Goal: Task Accomplishment & Management: Manage account settings

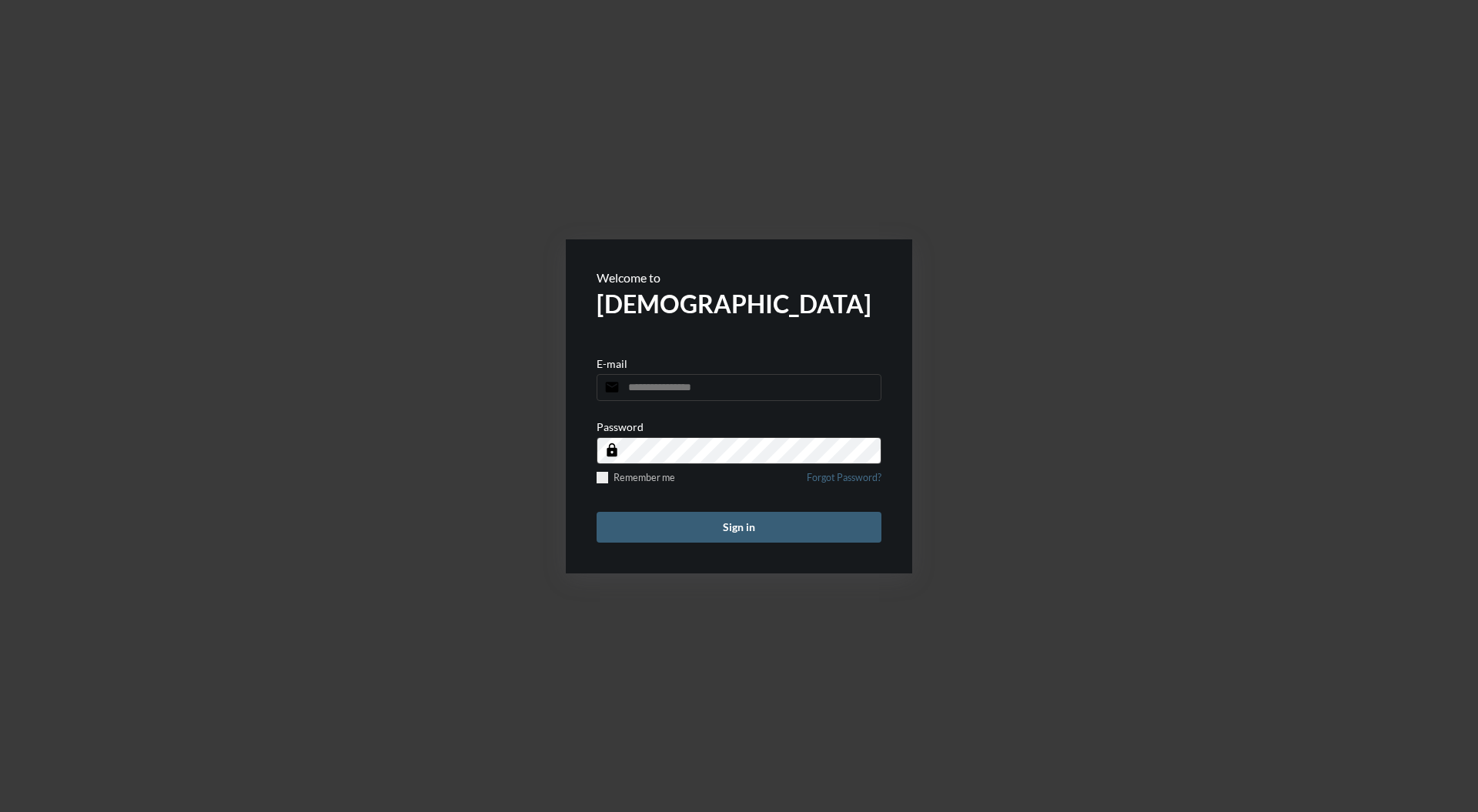
type input "**********"
click at [801, 532] on button "Sign in" at bounding box center [739, 527] width 285 height 30
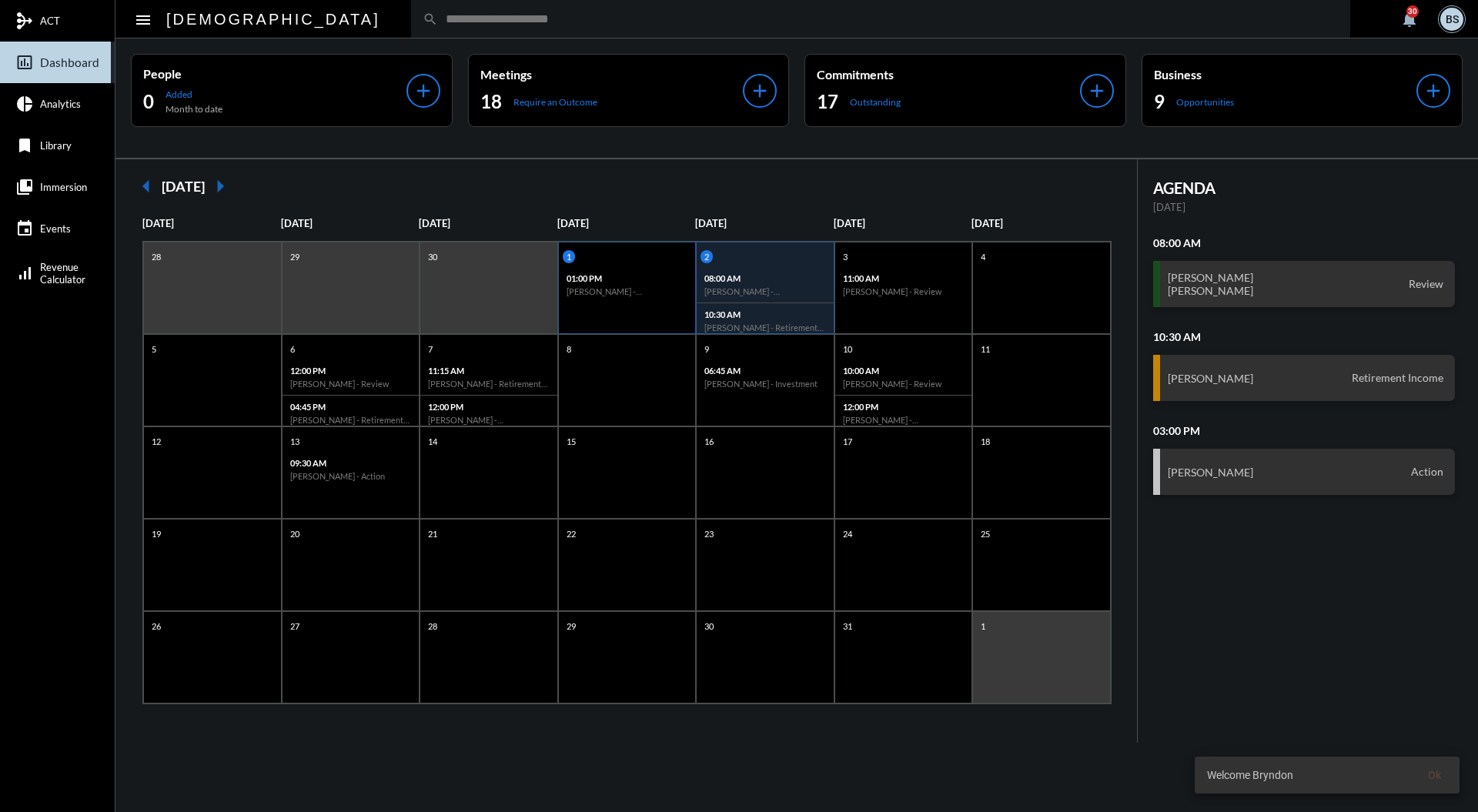
click at [615, 303] on div "1 01:00 PM [PERSON_NAME] - [PERSON_NAME] - Investment" at bounding box center [627, 288] width 139 height 92
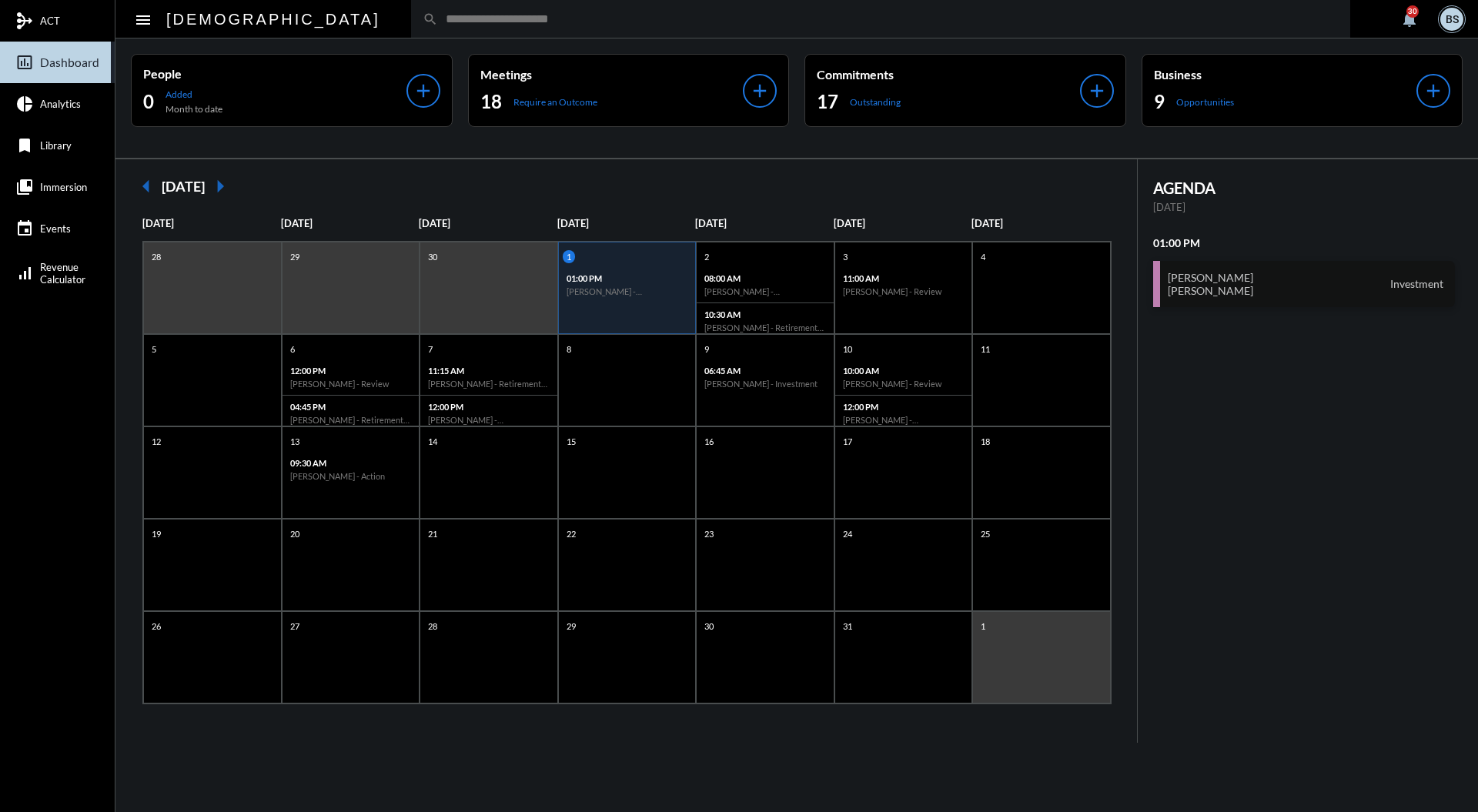
click at [1353, 303] on div "[PERSON_NAME] [PERSON_NAME] Investment" at bounding box center [1304, 284] width 303 height 46
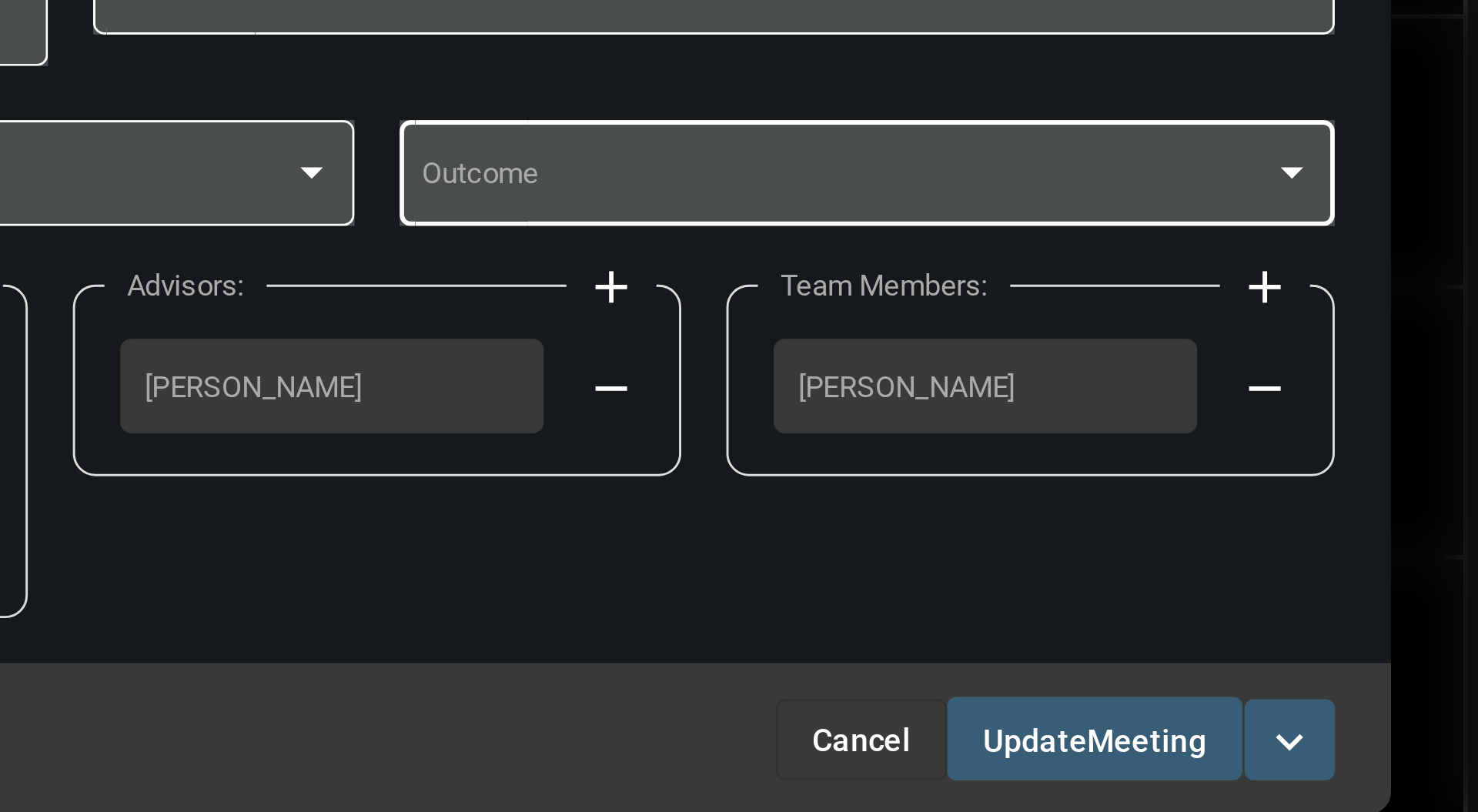
click at [1056, 385] on div at bounding box center [1051, 386] width 14 height 12
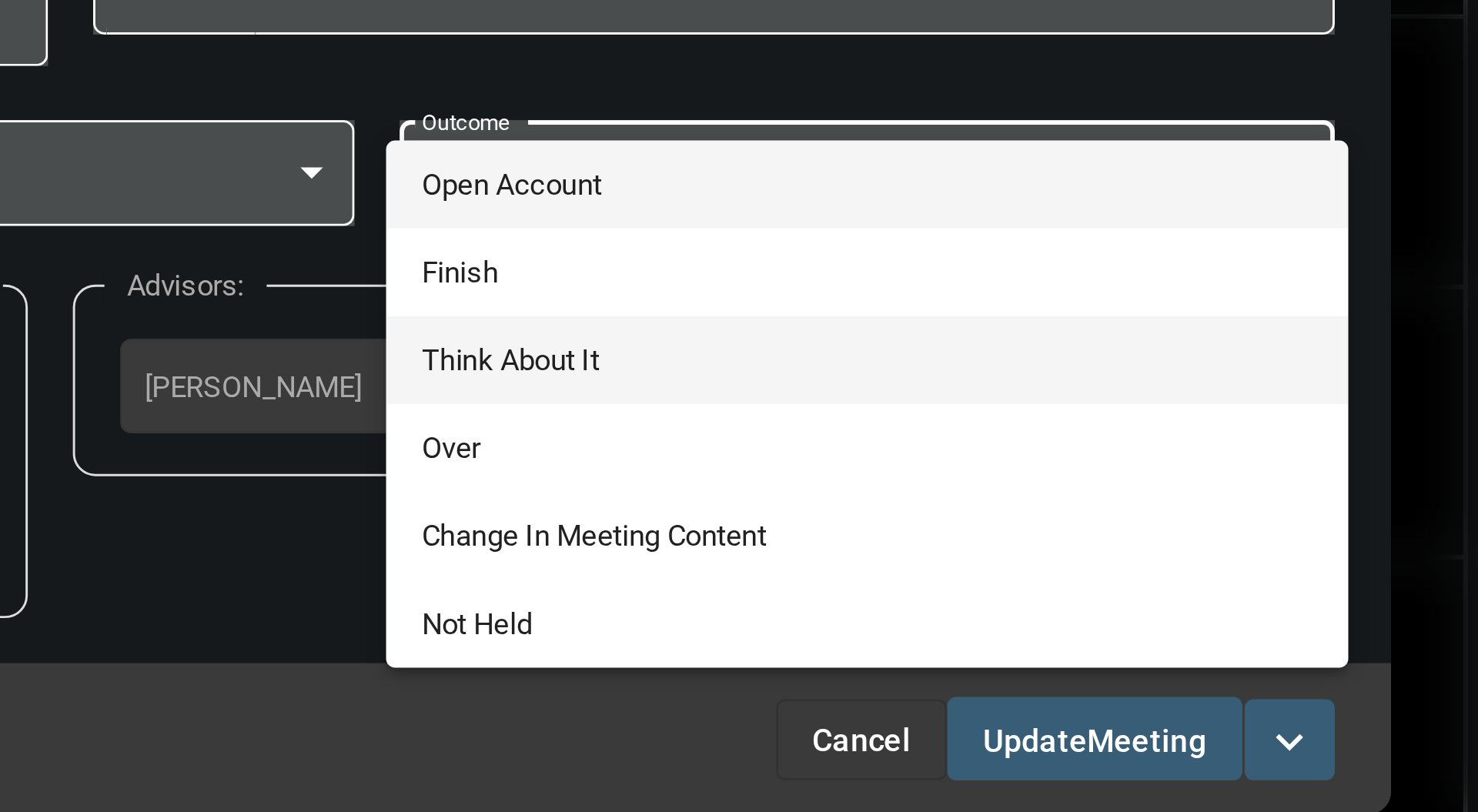
click at [896, 445] on span "Think About It" at bounding box center [906, 452] width 304 height 30
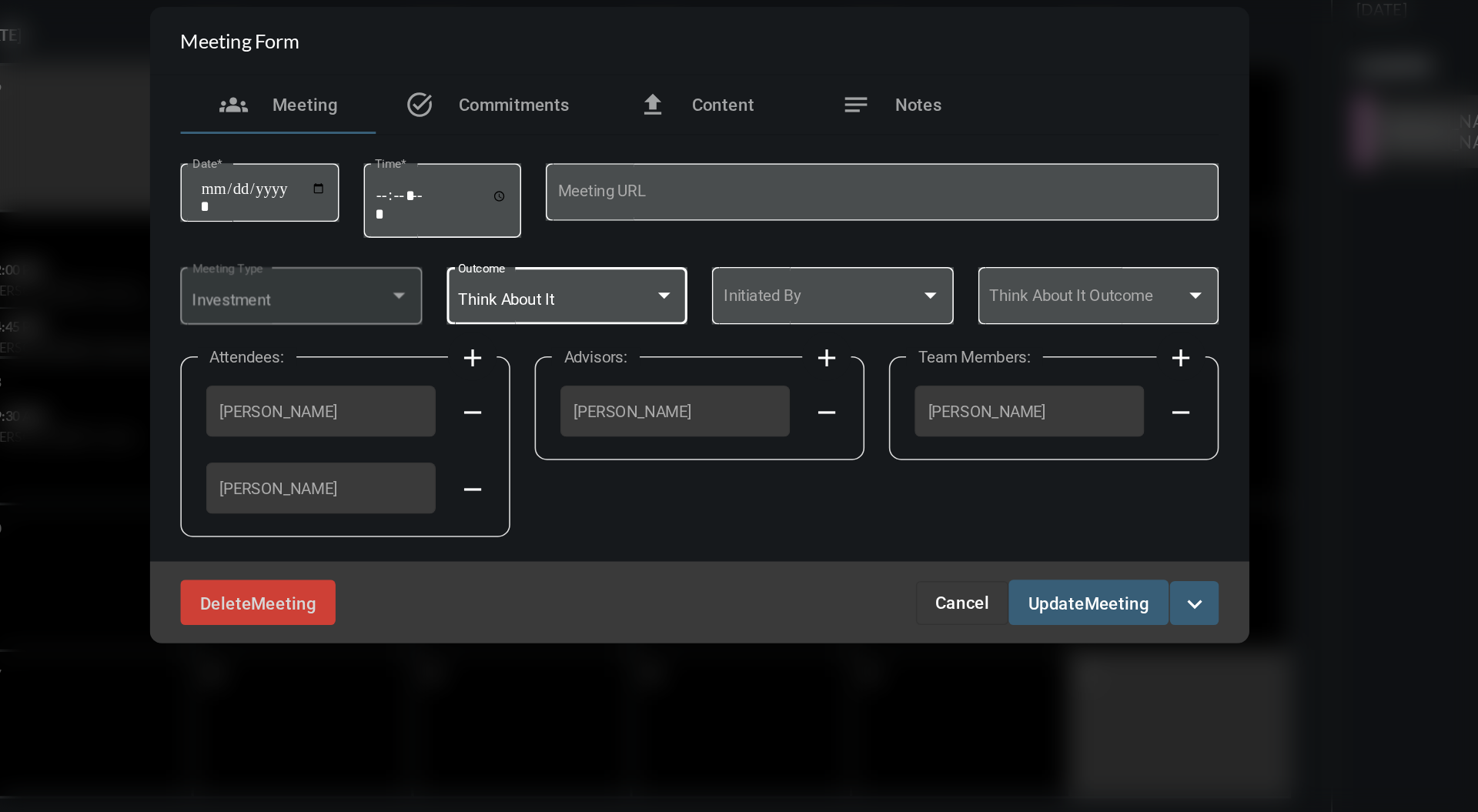
click at [717, 388] on div at bounding box center [716, 387] width 7 height 4
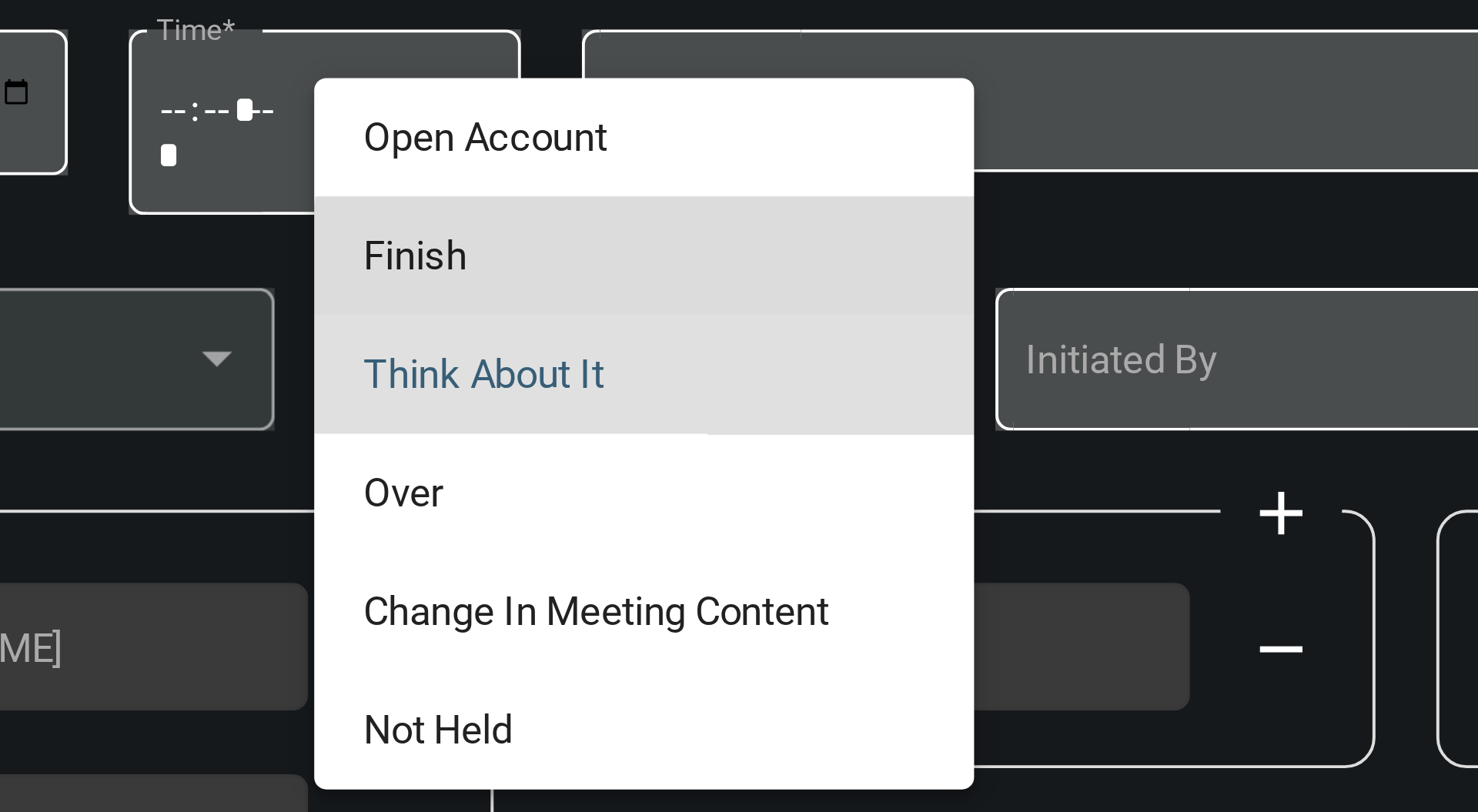
click at [699, 368] on span "Finish" at bounding box center [658, 361] width 143 height 30
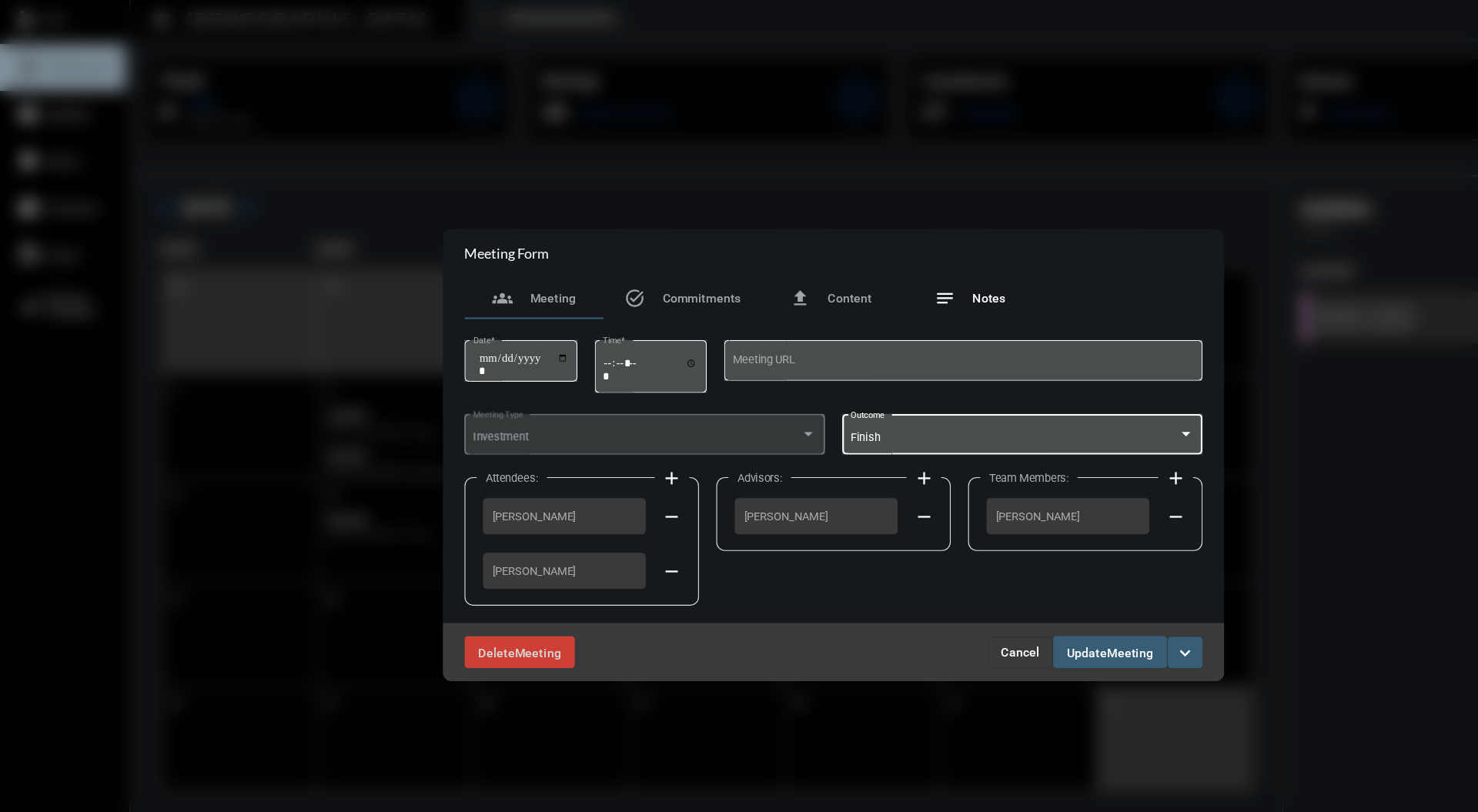
click at [881, 276] on div "notes Notes" at bounding box center [860, 267] width 63 height 18
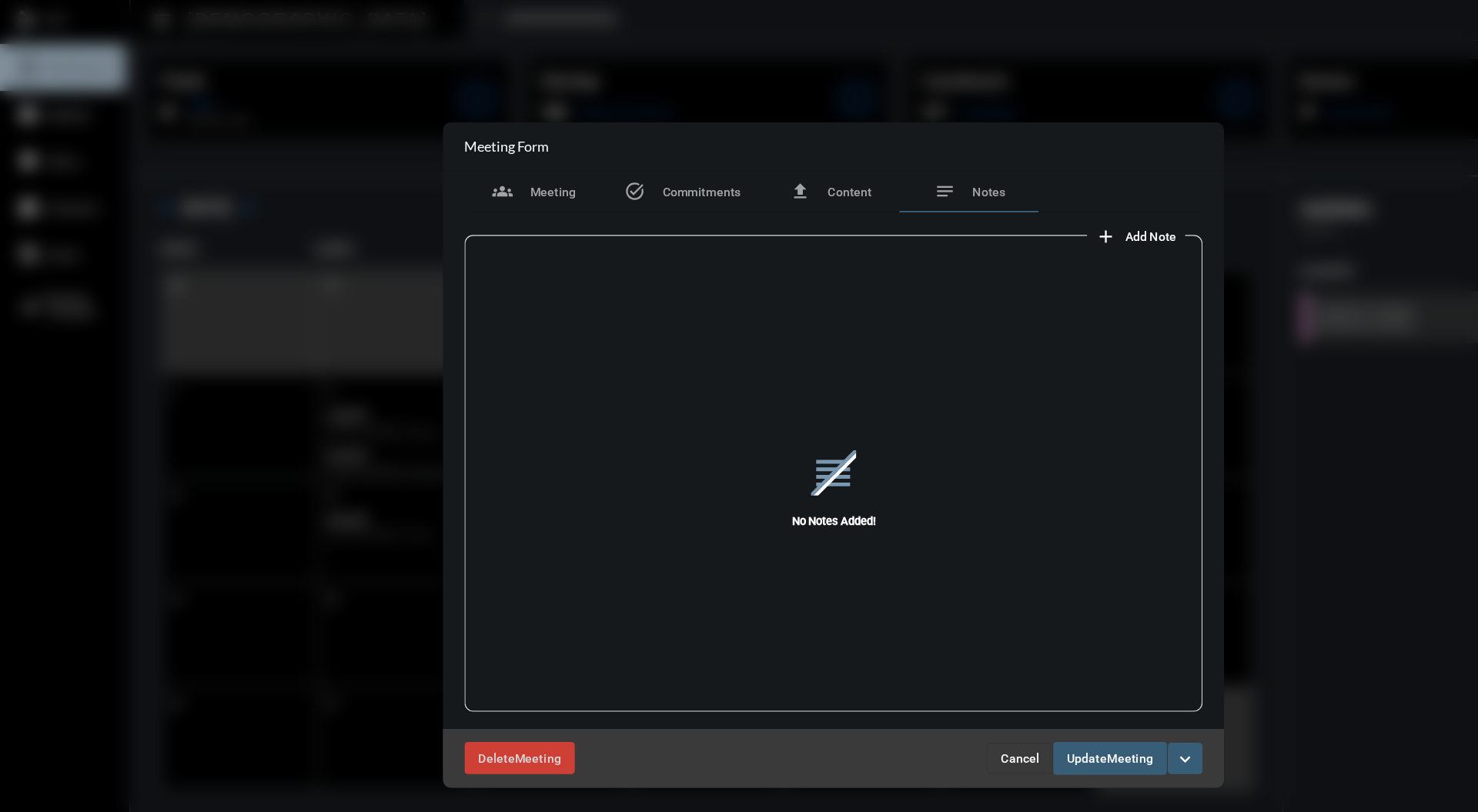
click at [1034, 224] on div "reorder No Notes Added!" at bounding box center [739, 436] width 654 height 427
click at [1019, 214] on span "Add Note" at bounding box center [1020, 212] width 45 height 12
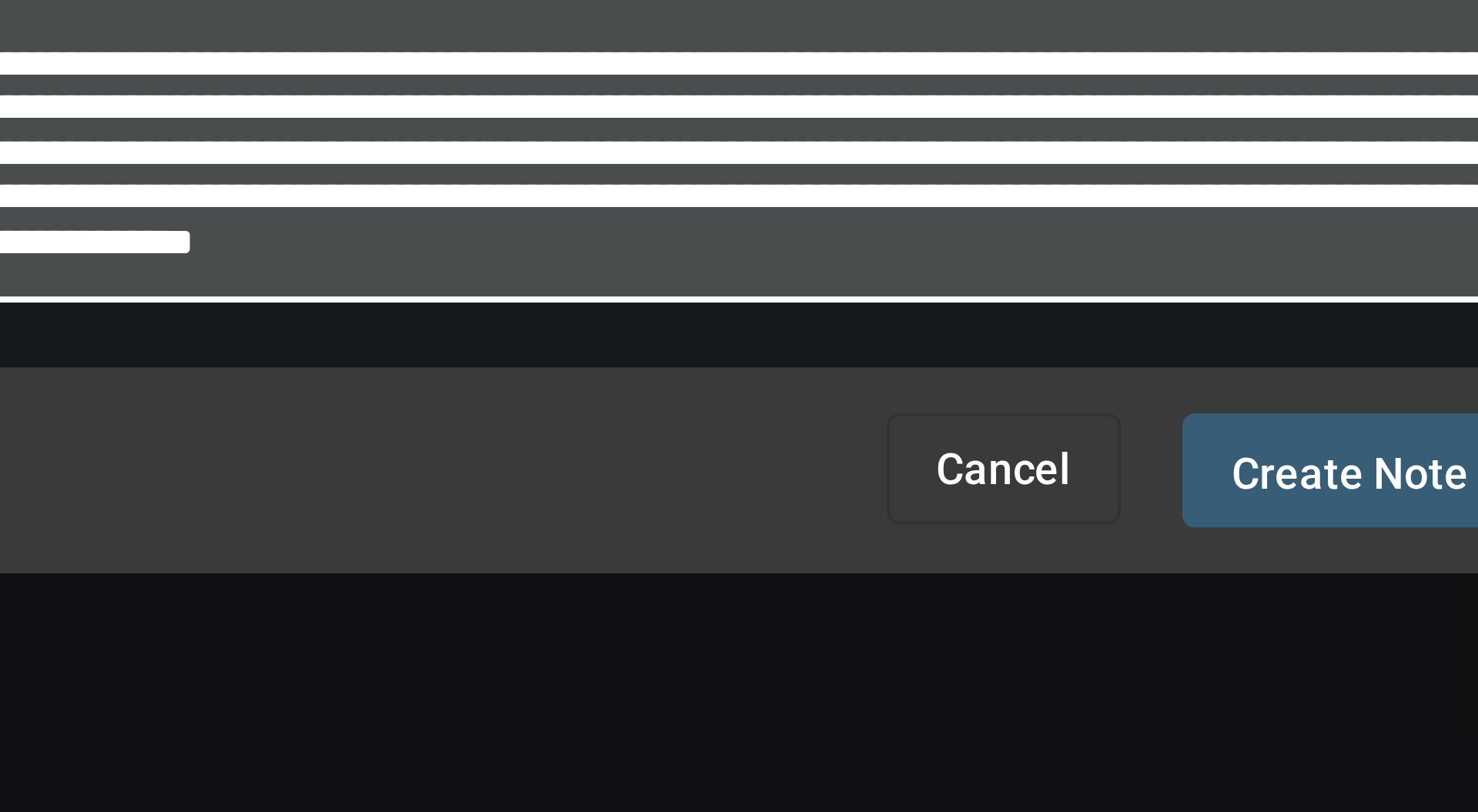
scroll to position [110, 0]
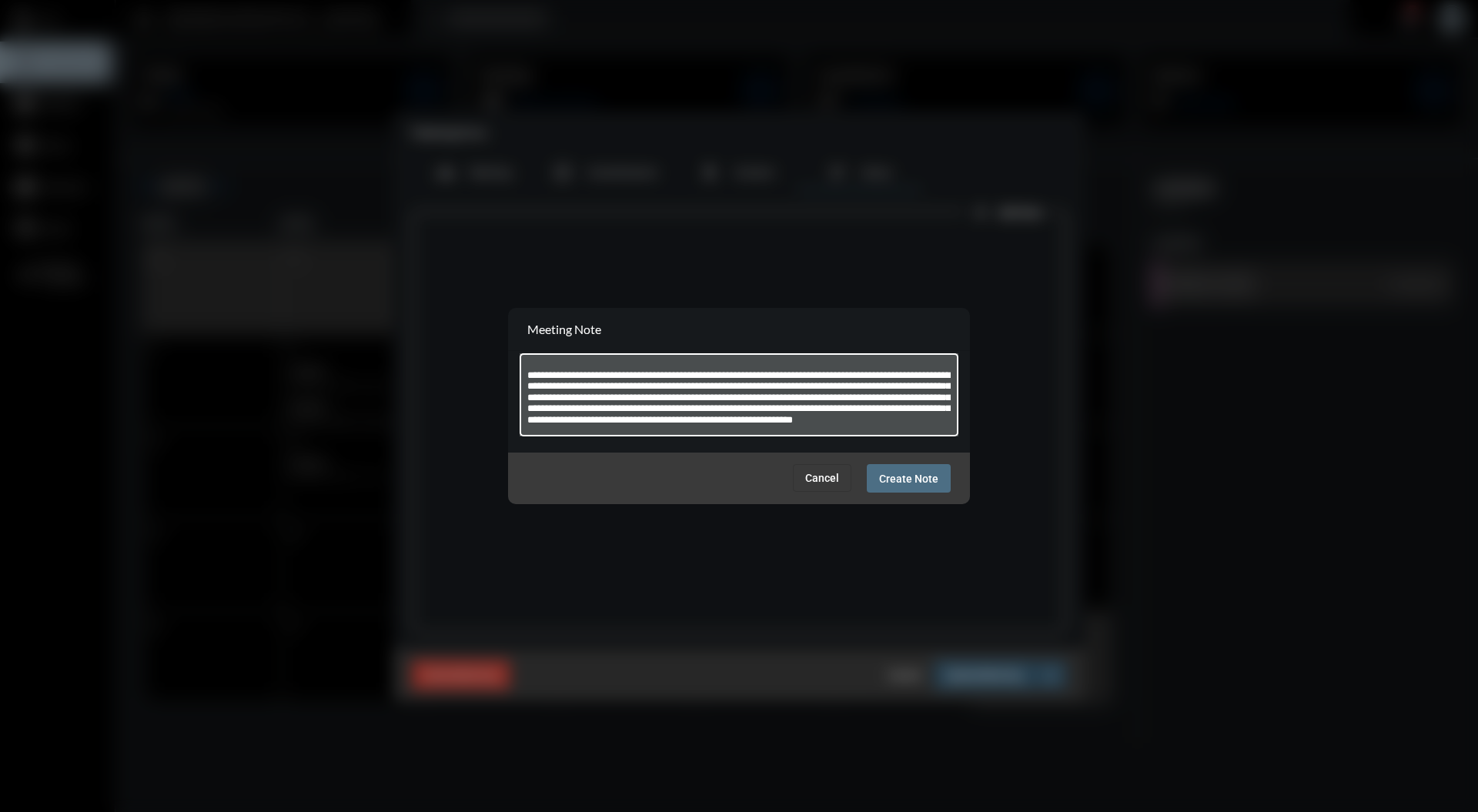
type textarea "**********"
click at [928, 491] on button "Create Note" at bounding box center [908, 478] width 84 height 29
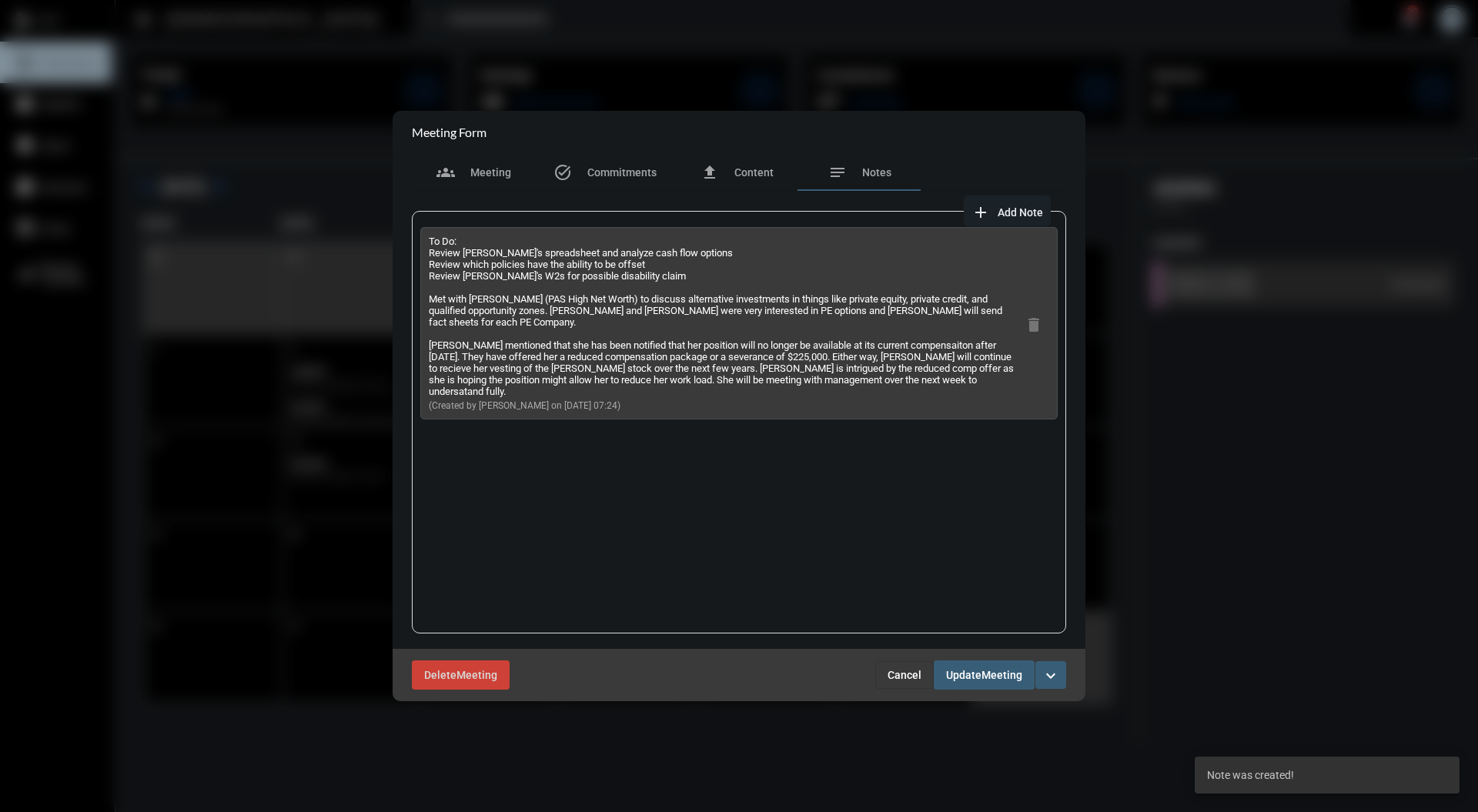
click at [1003, 671] on span "Meeting" at bounding box center [1002, 675] width 40 height 12
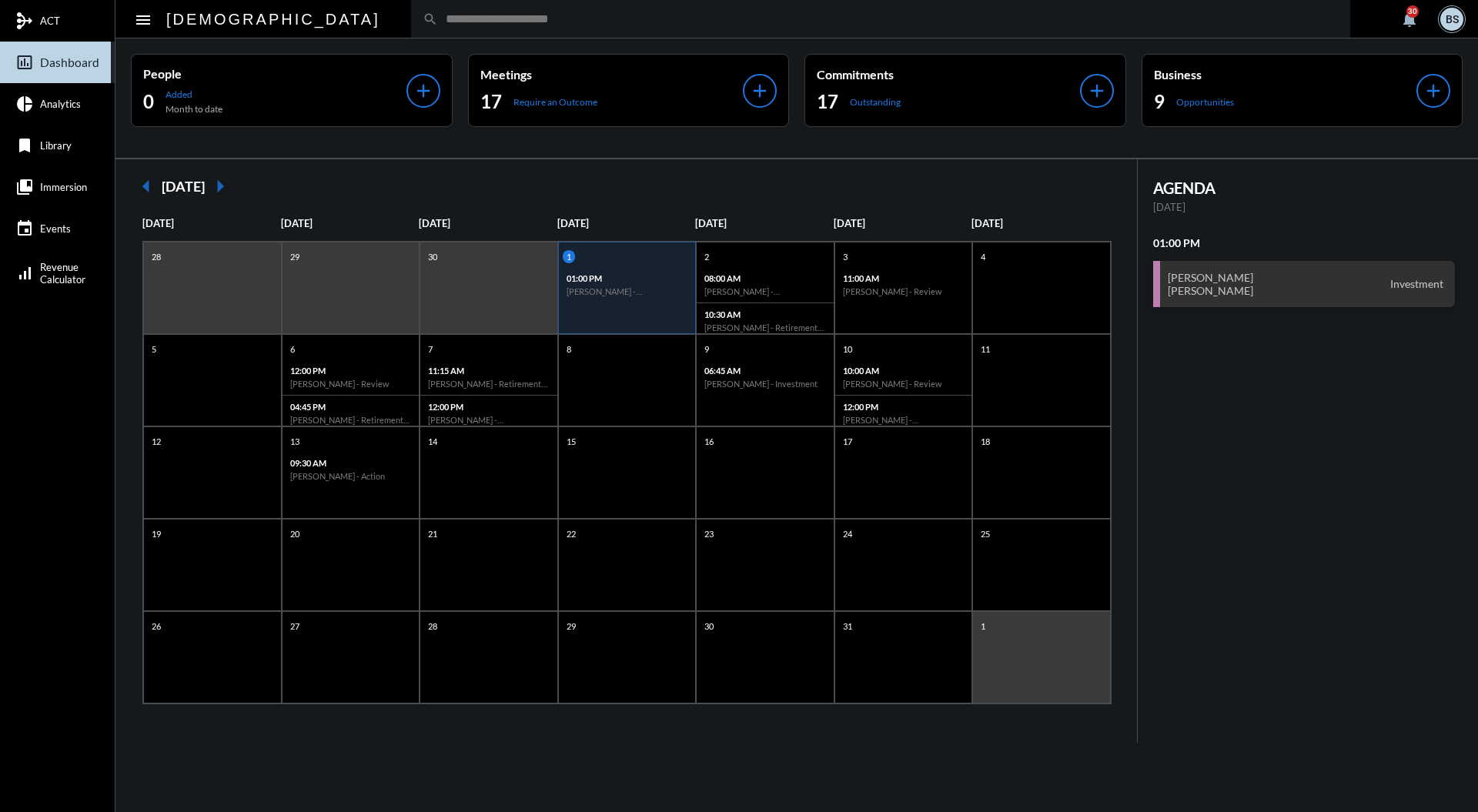
click at [578, 17] on input "text" at bounding box center [888, 18] width 900 height 13
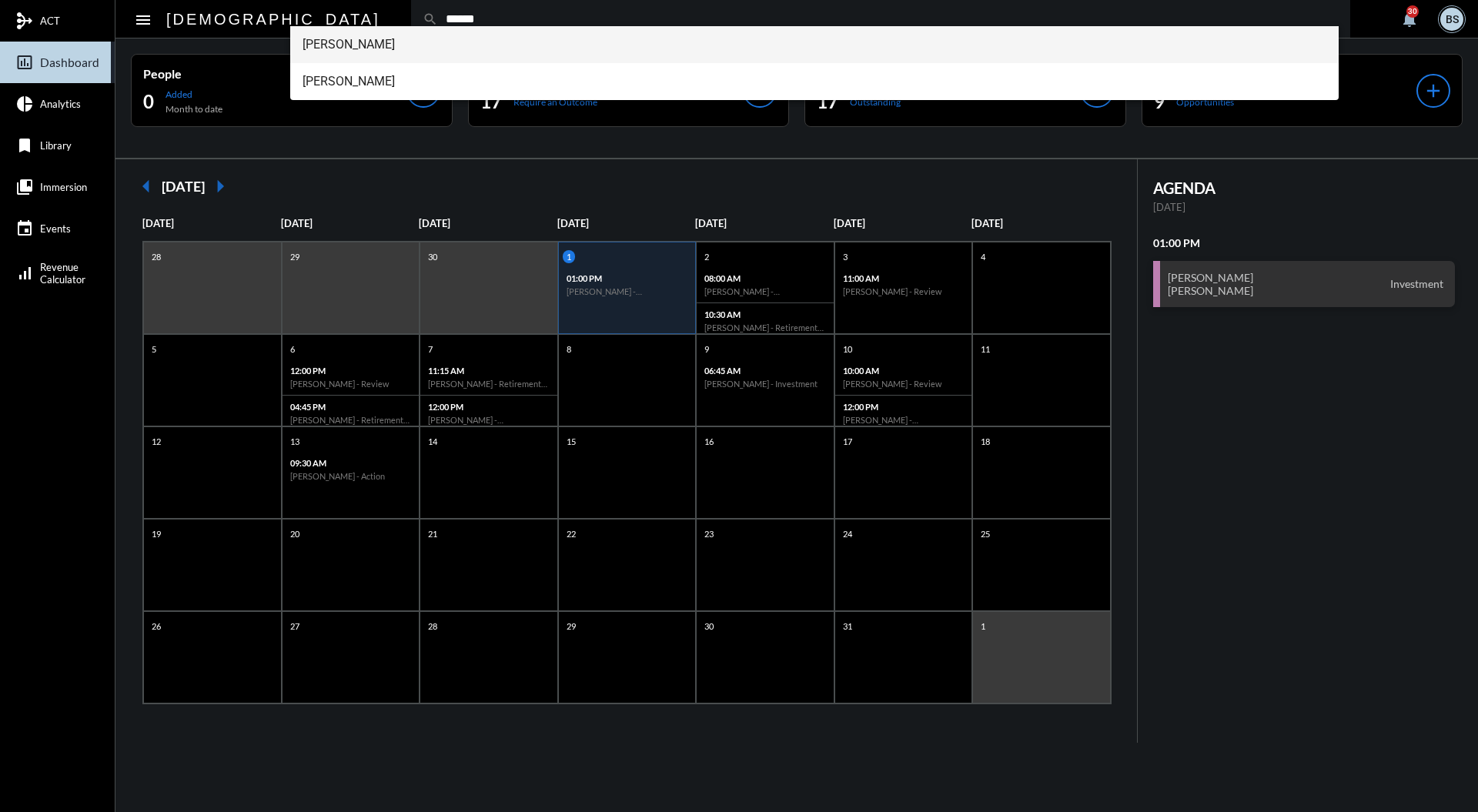
type input "******"
click at [386, 44] on span "[PERSON_NAME]" at bounding box center [815, 44] width 1025 height 37
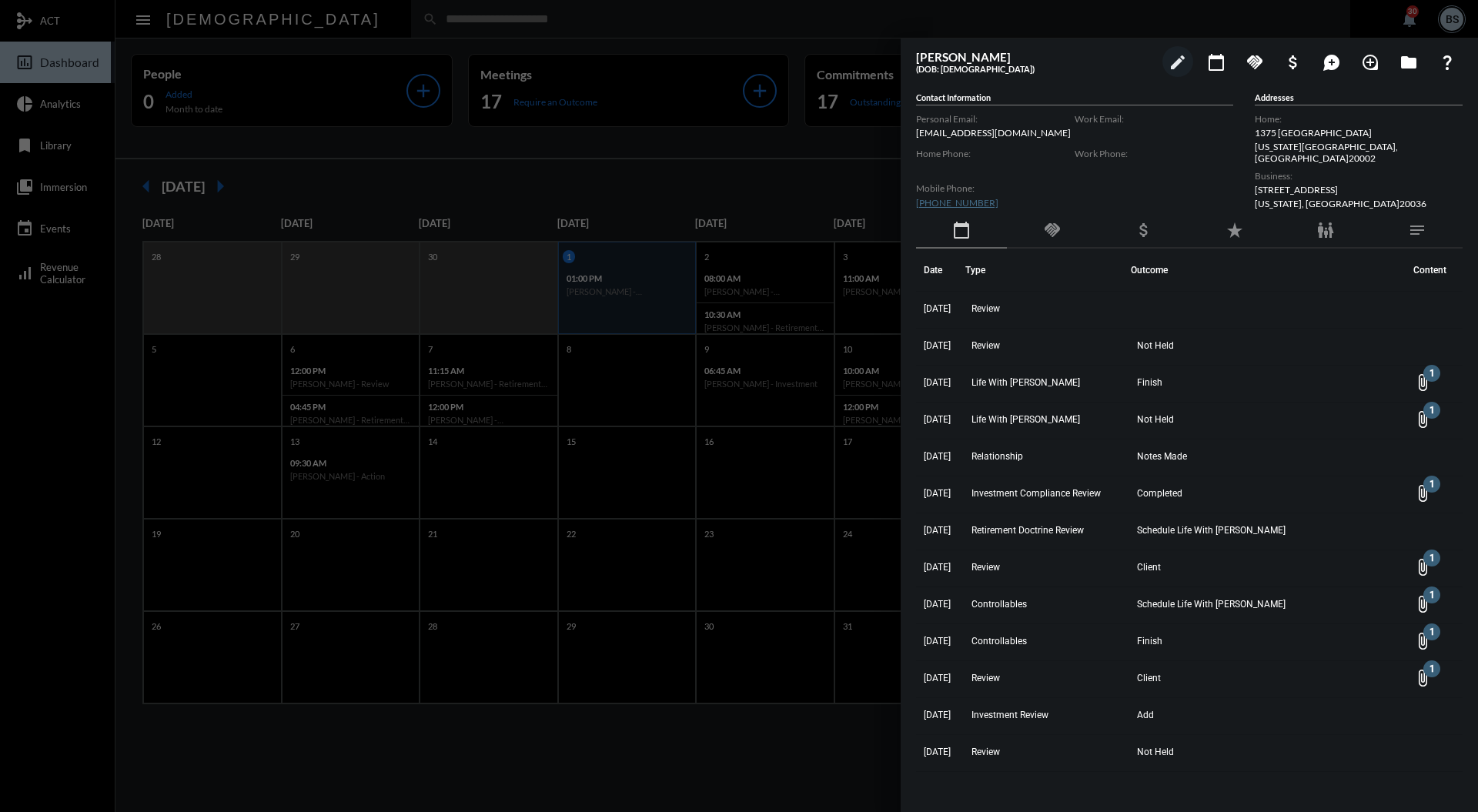
click at [761, 163] on div at bounding box center [739, 406] width 1478 height 812
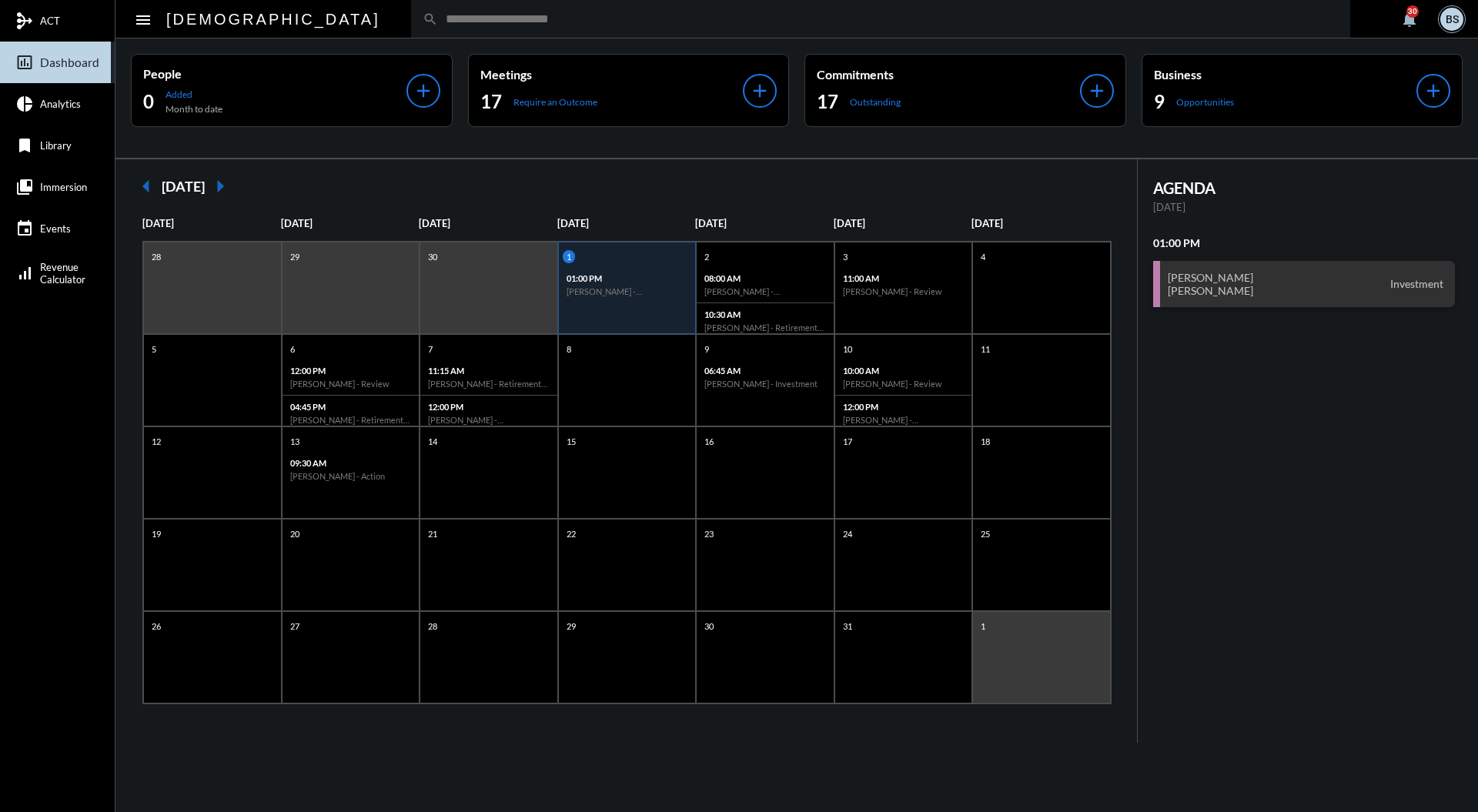
click at [683, 26] on input "text" at bounding box center [888, 18] width 900 height 13
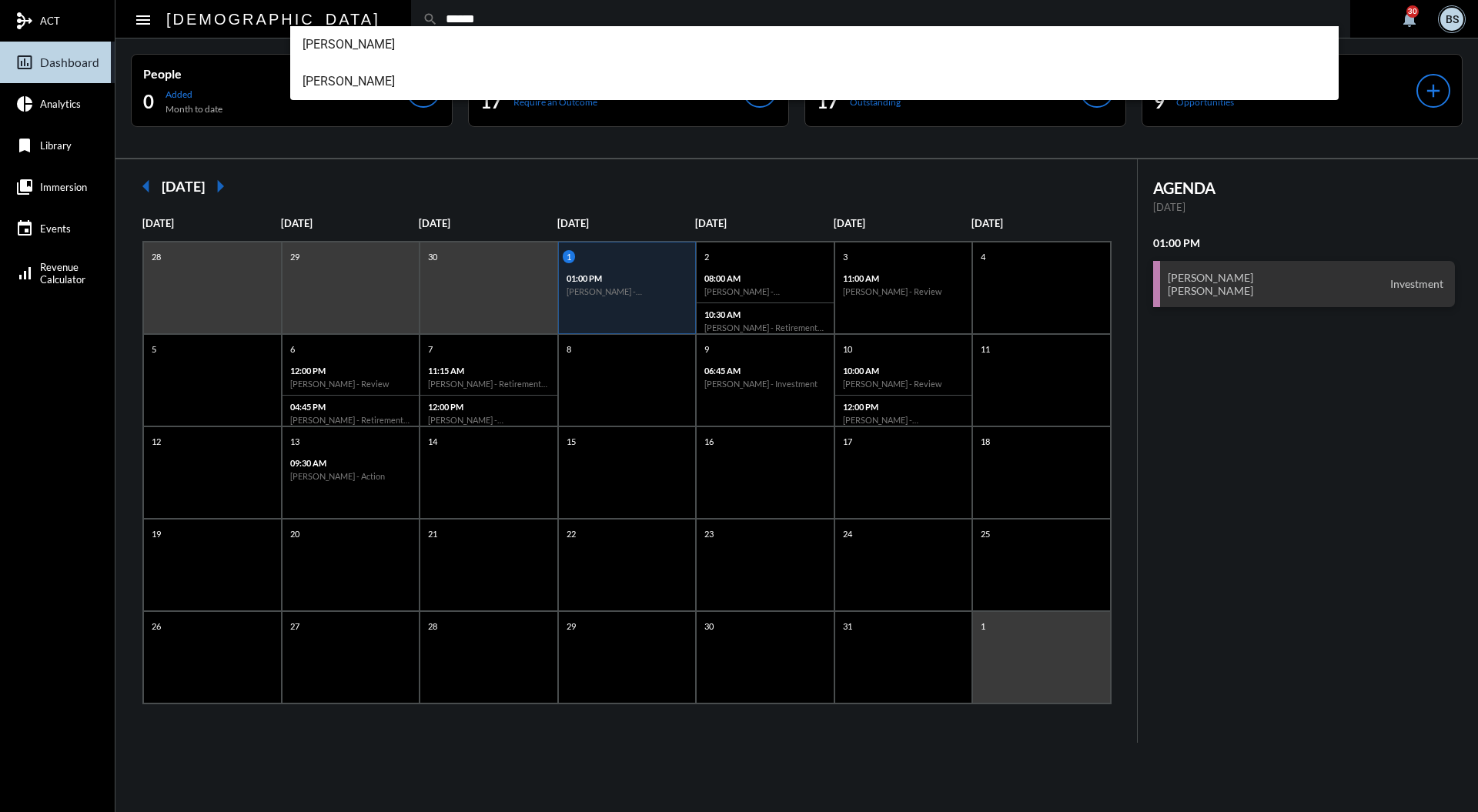
type input "******"
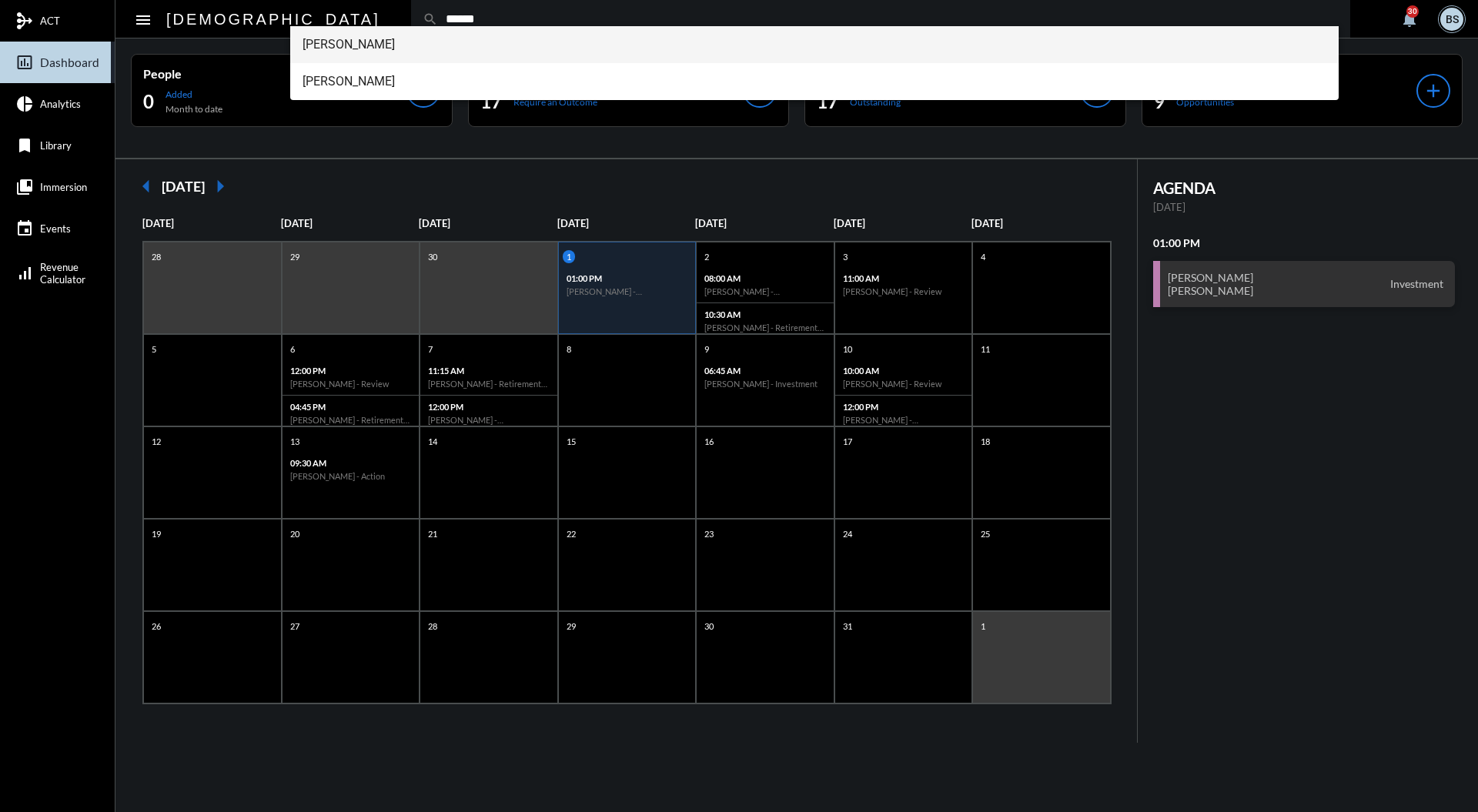
click at [446, 40] on span "[PERSON_NAME]" at bounding box center [815, 44] width 1025 height 37
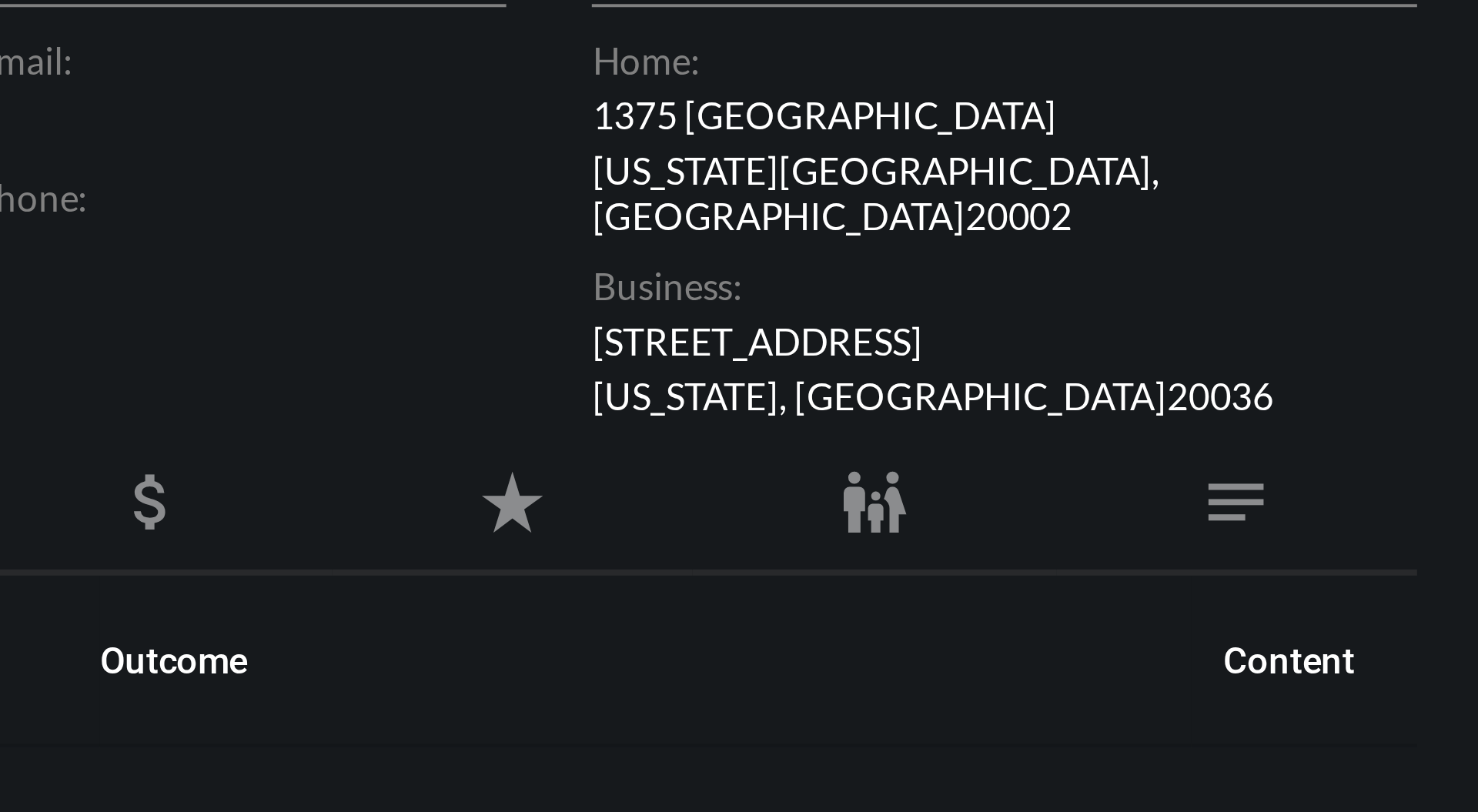
scroll to position [0, 0]
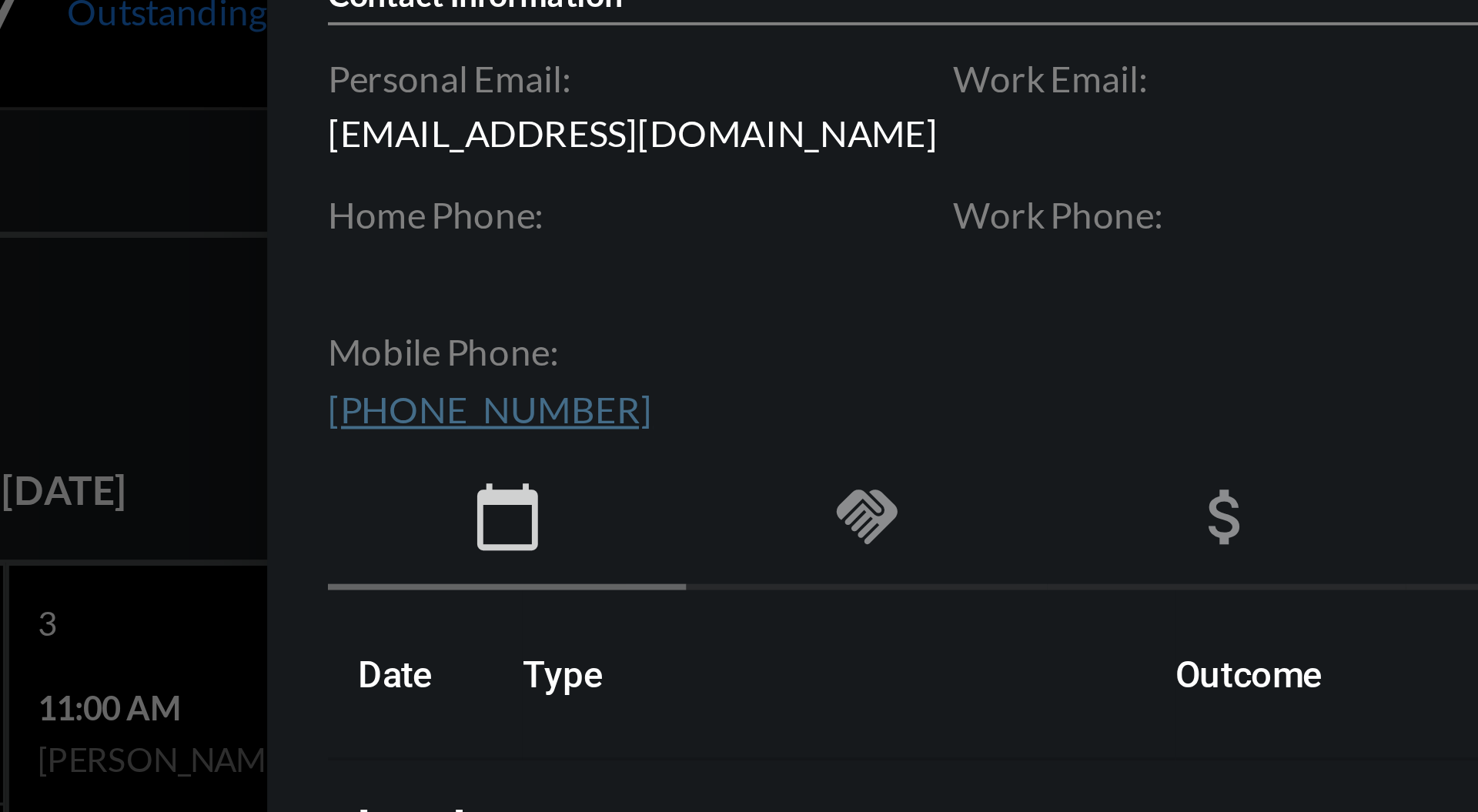
click at [1056, 229] on mat-icon "handshake" at bounding box center [1052, 230] width 18 height 18
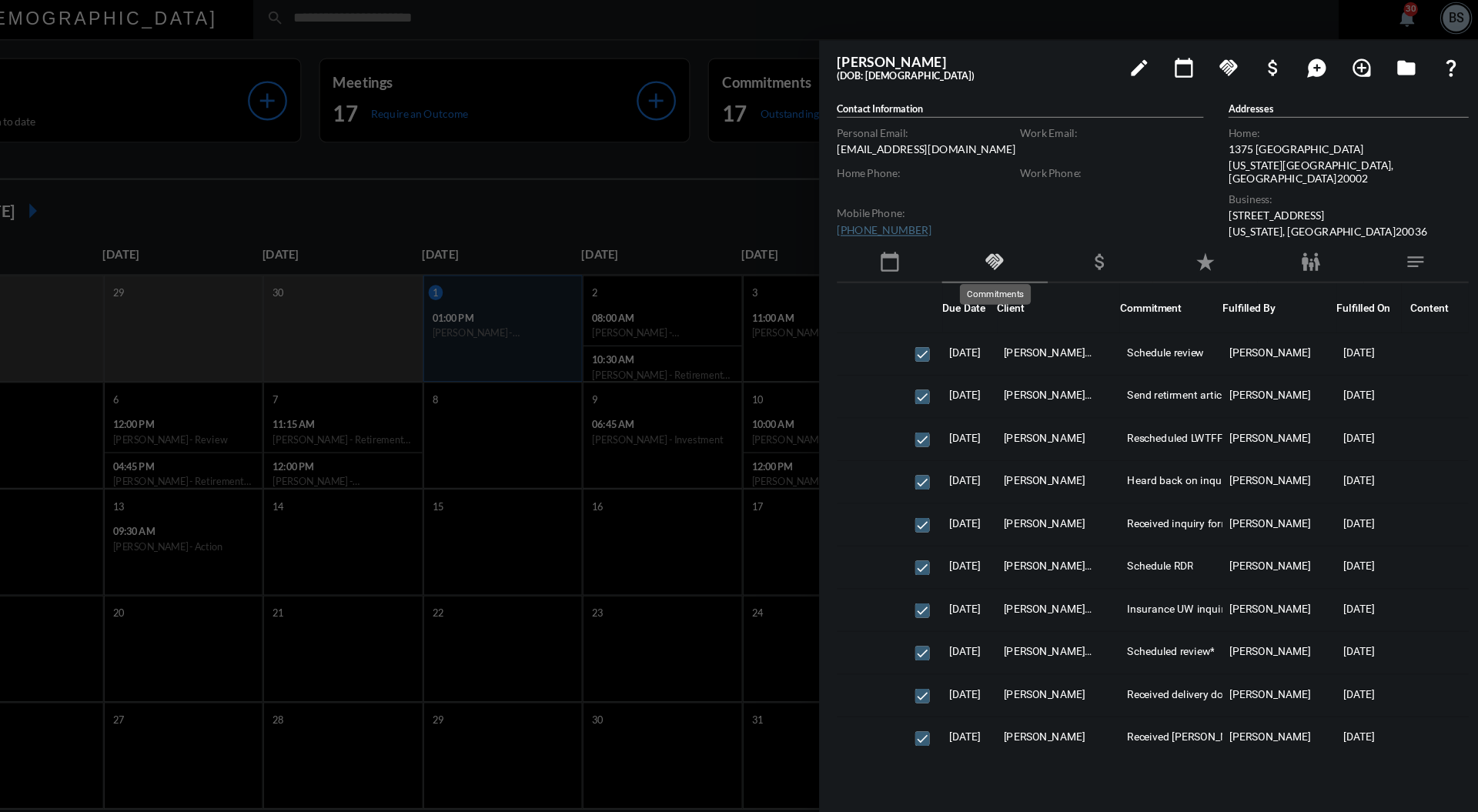
click at [623, 41] on div at bounding box center [739, 406] width 1478 height 812
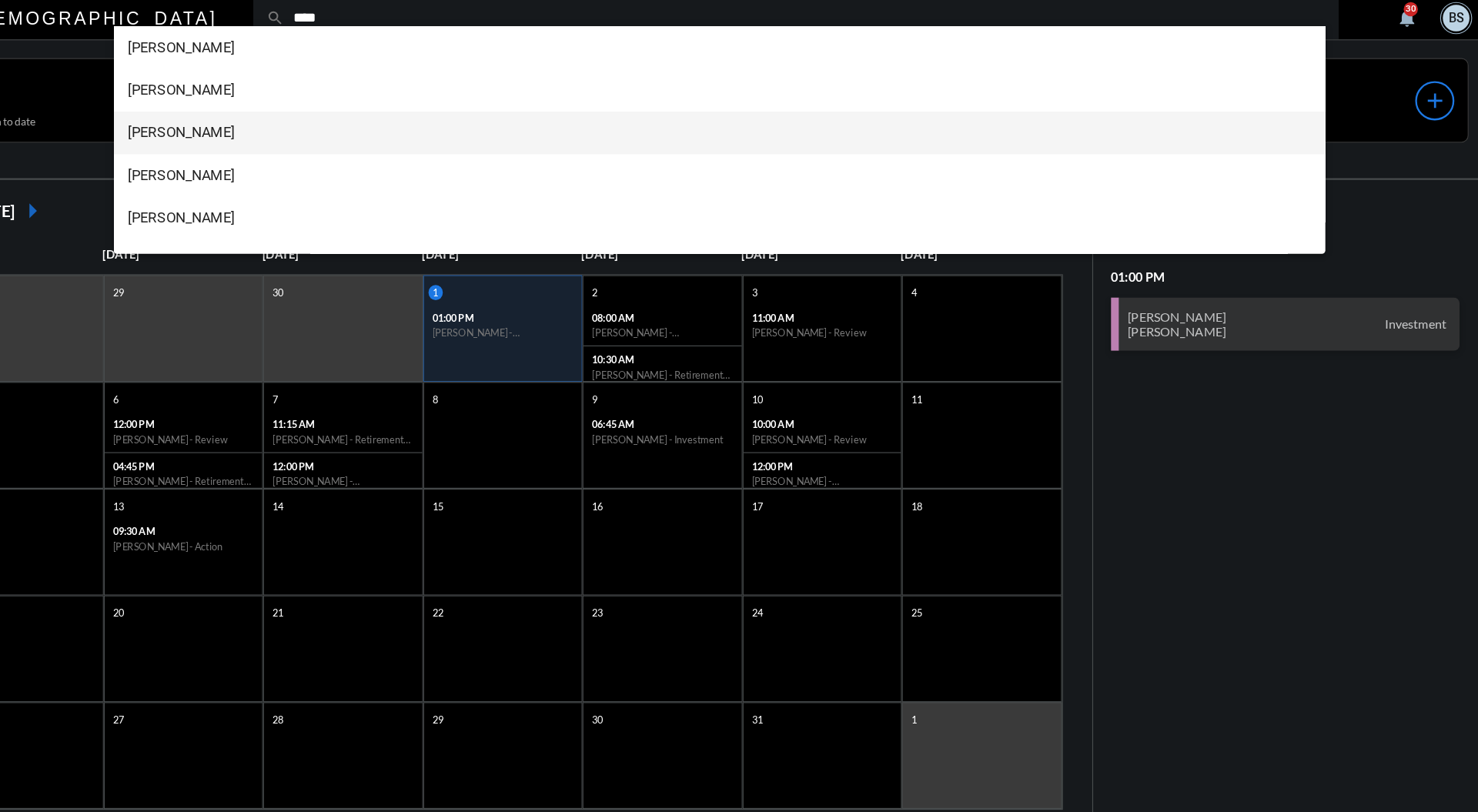
type input "****"
click at [427, 119] on span "[PERSON_NAME]" at bounding box center [815, 119] width 1025 height 37
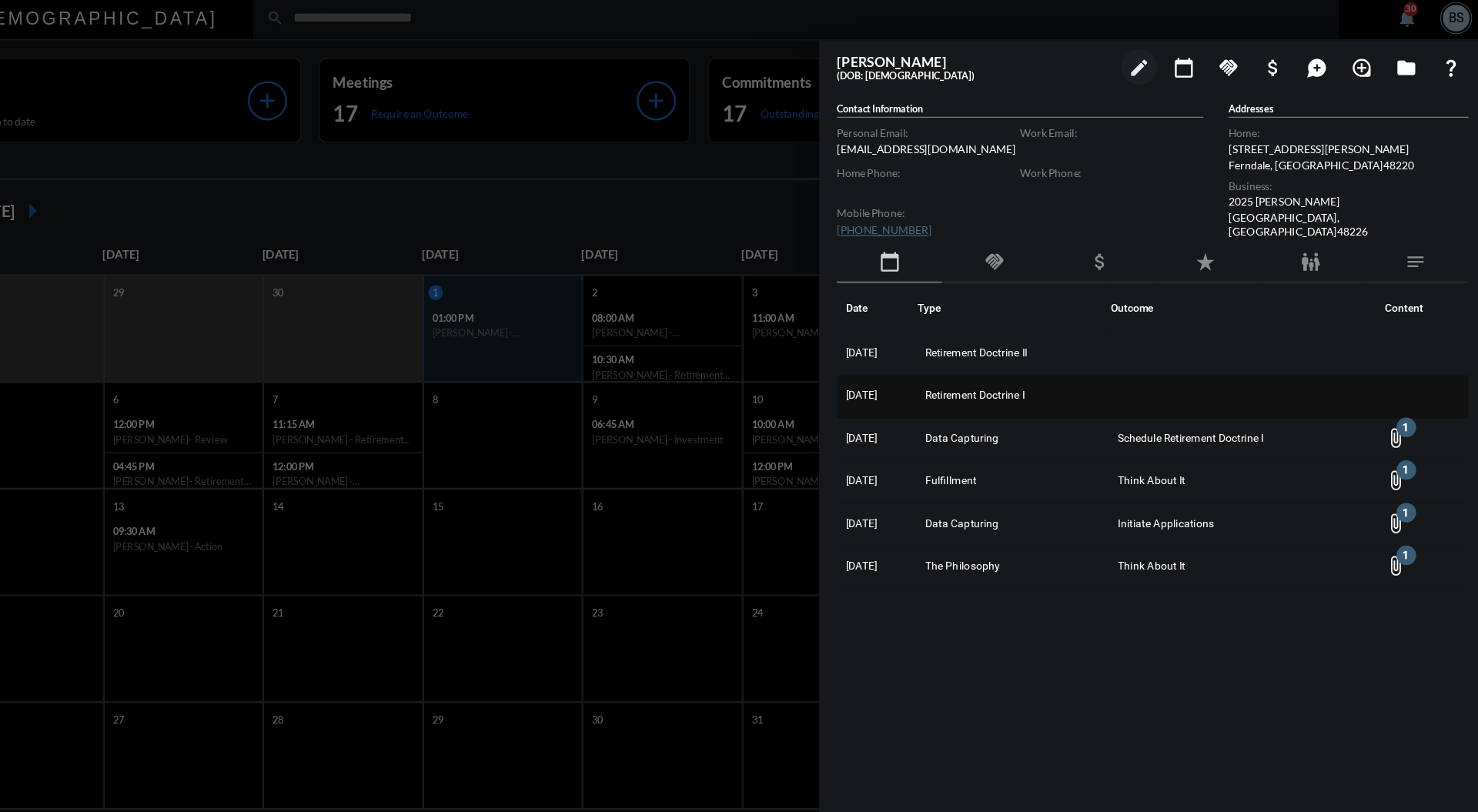
click at [1090, 360] on td "Retirement Doctrine I" at bounding box center [1070, 347] width 167 height 37
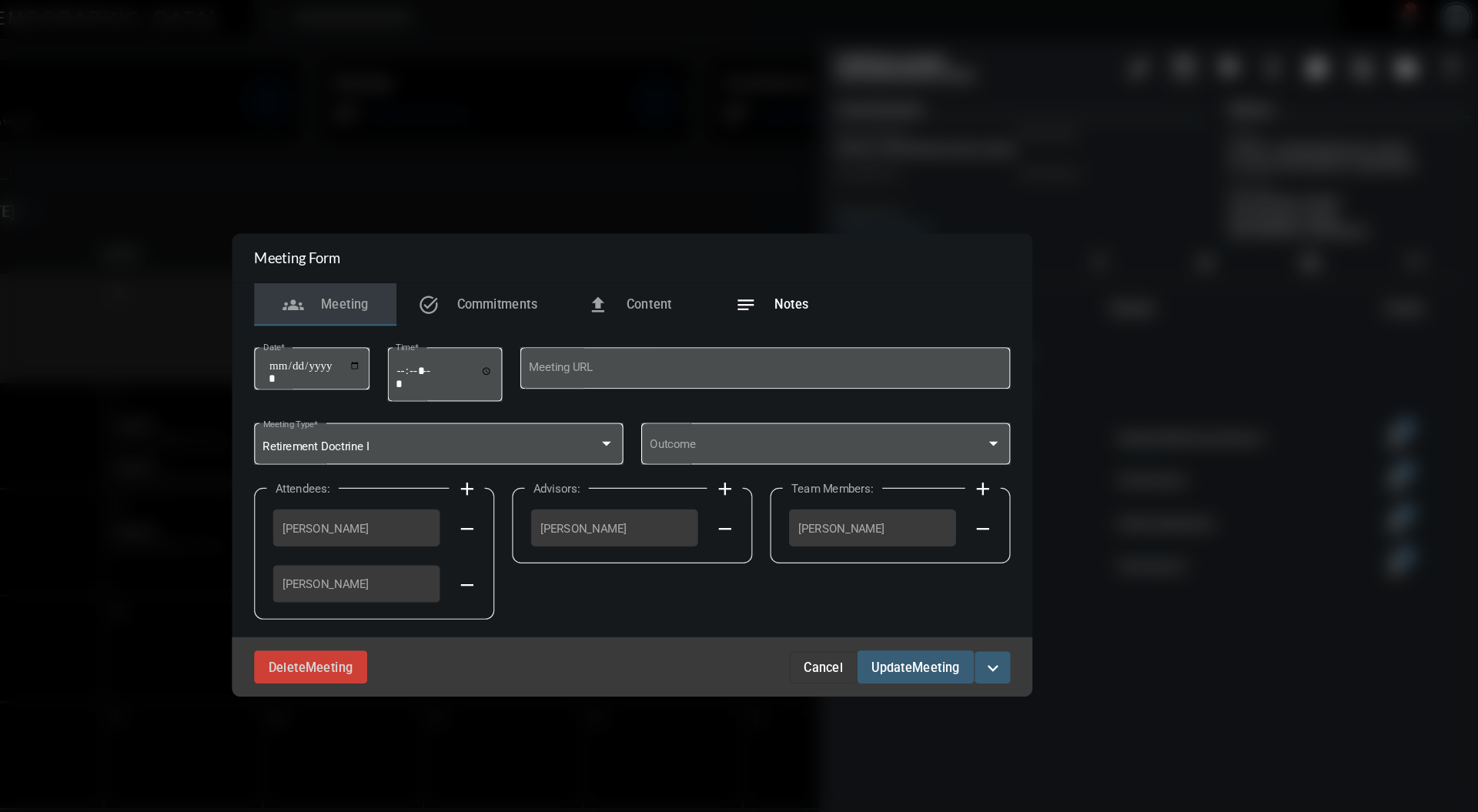
click at [882, 267] on span "Notes" at bounding box center [876, 267] width 29 height 12
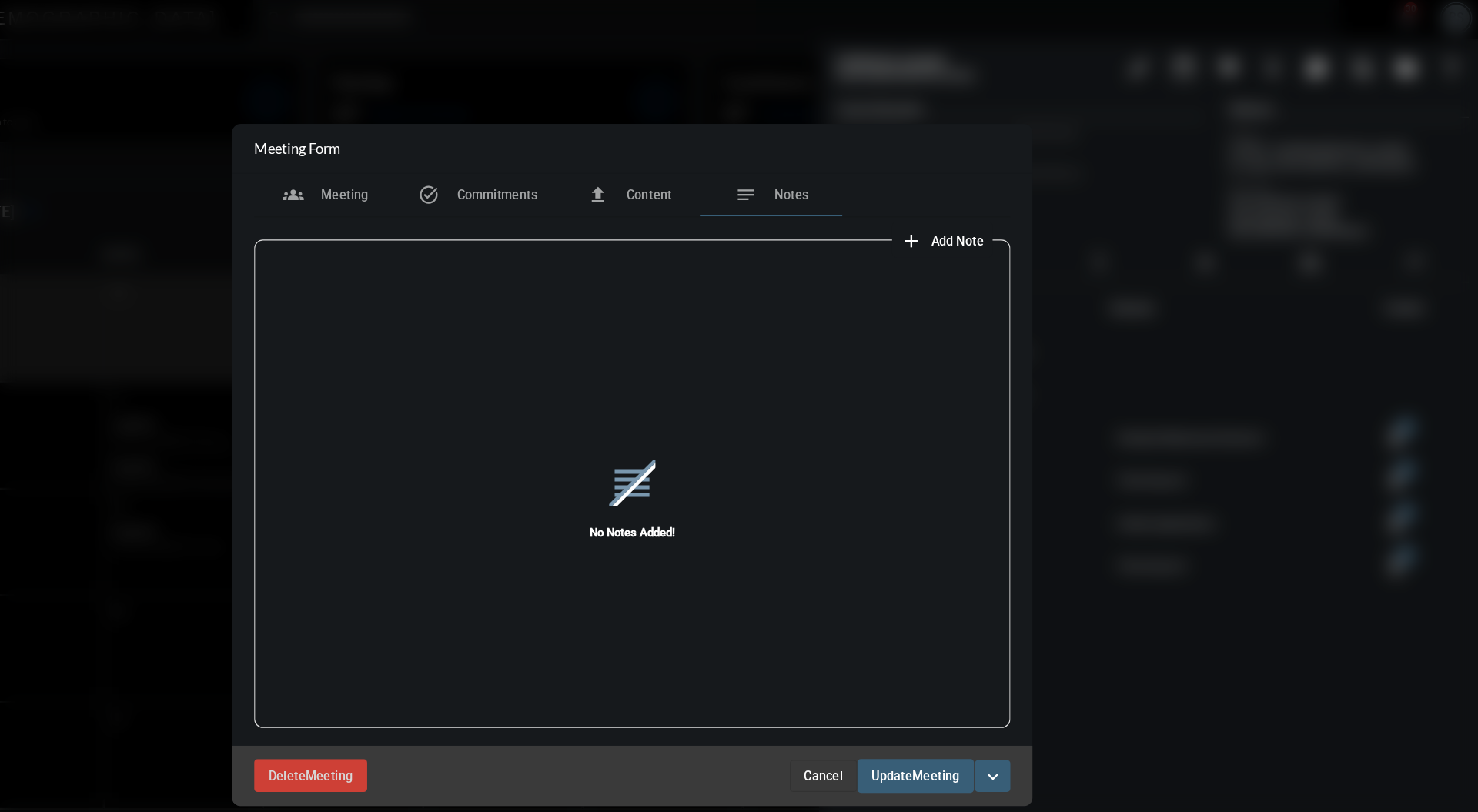
click at [1039, 223] on div "reorder No Notes Added!" at bounding box center [739, 436] width 654 height 427
click at [999, 208] on span "Add Note" at bounding box center [1020, 212] width 45 height 12
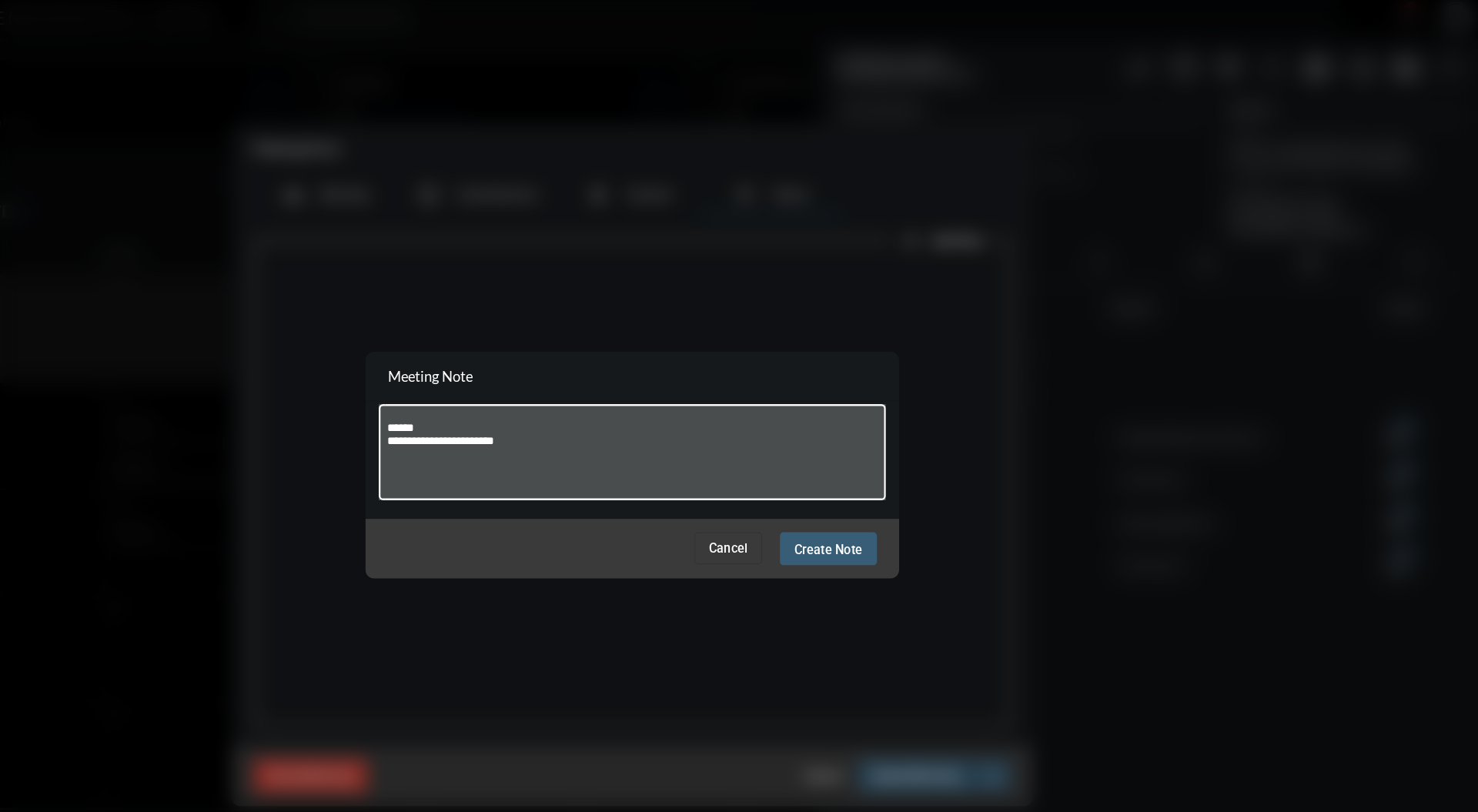
type textarea "**********"
click at [914, 477] on span "Create Note" at bounding box center [909, 478] width 59 height 12
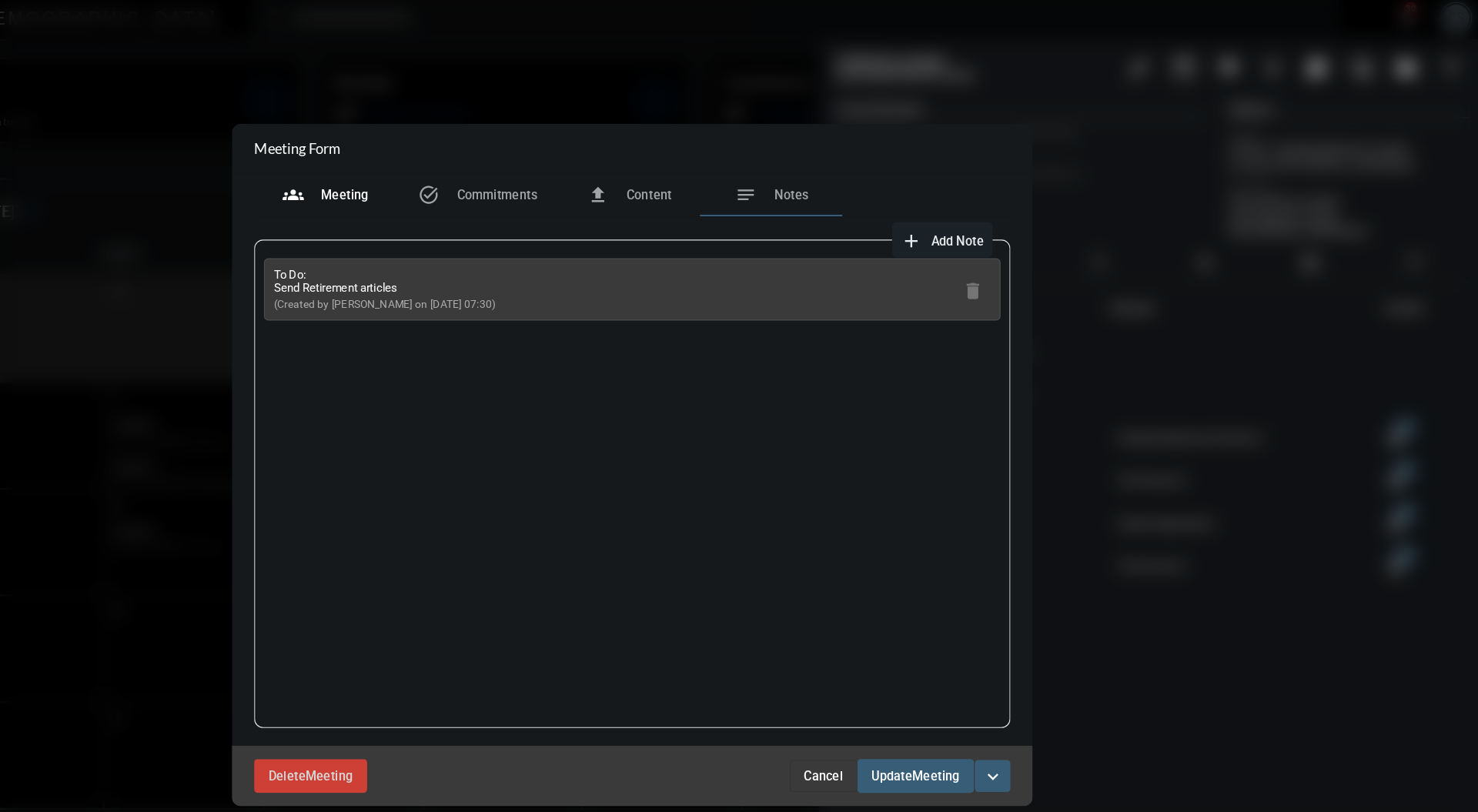
click at [489, 160] on div "groups Meeting" at bounding box center [474, 172] width 123 height 37
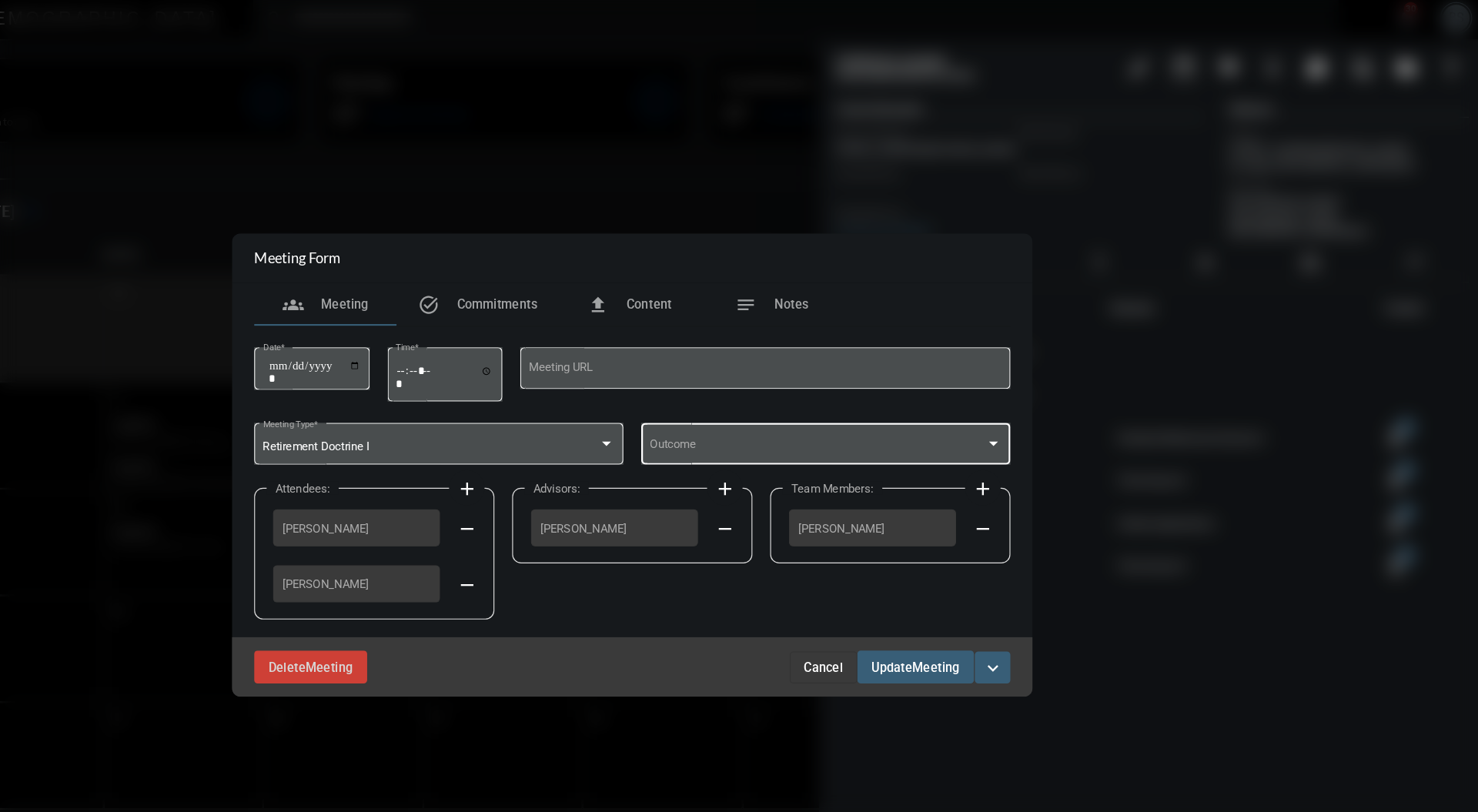
click at [1041, 395] on span at bounding box center [899, 391] width 291 height 12
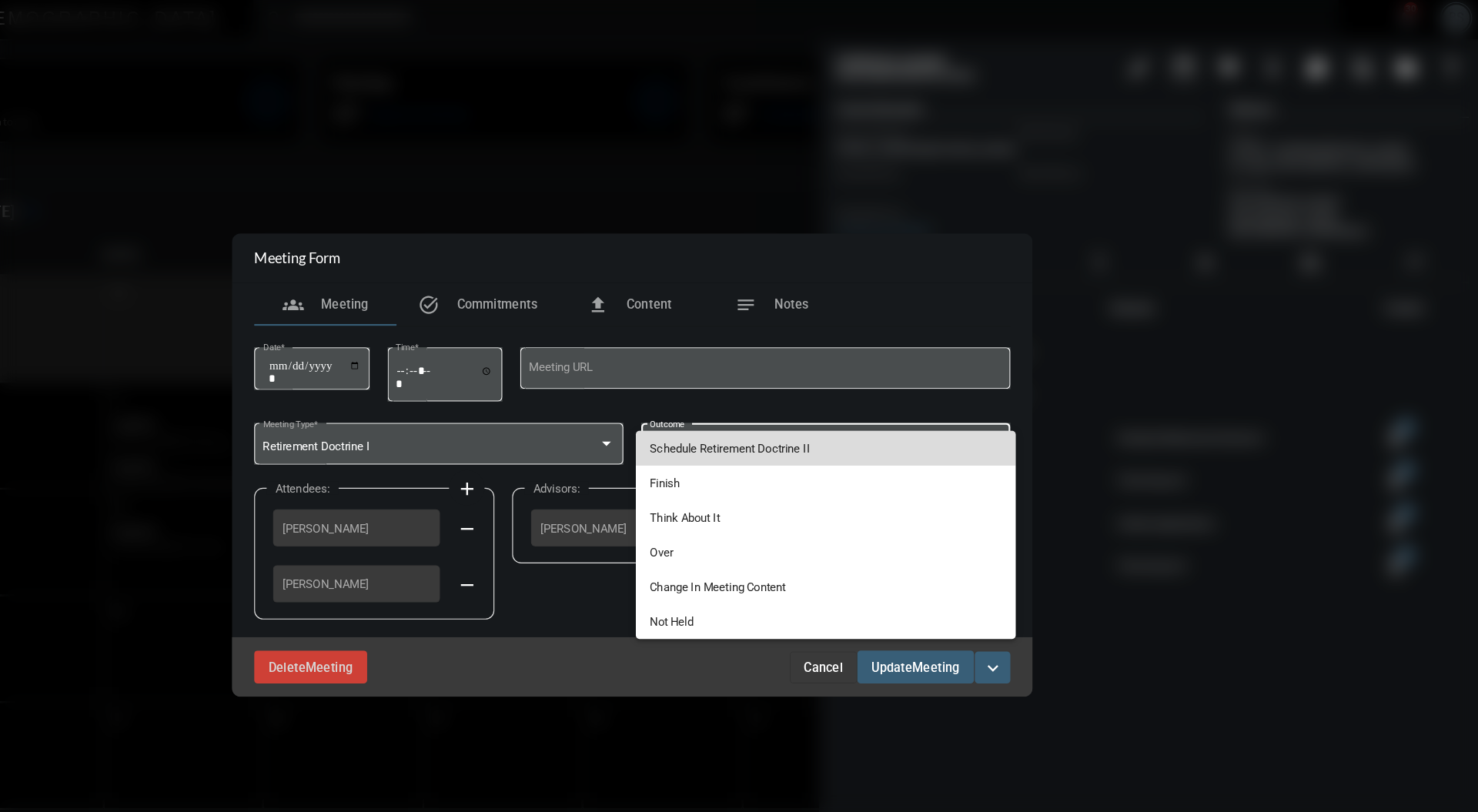
click at [947, 400] on span "Schedule Retirement Doctrine II" at bounding box center [906, 391] width 304 height 30
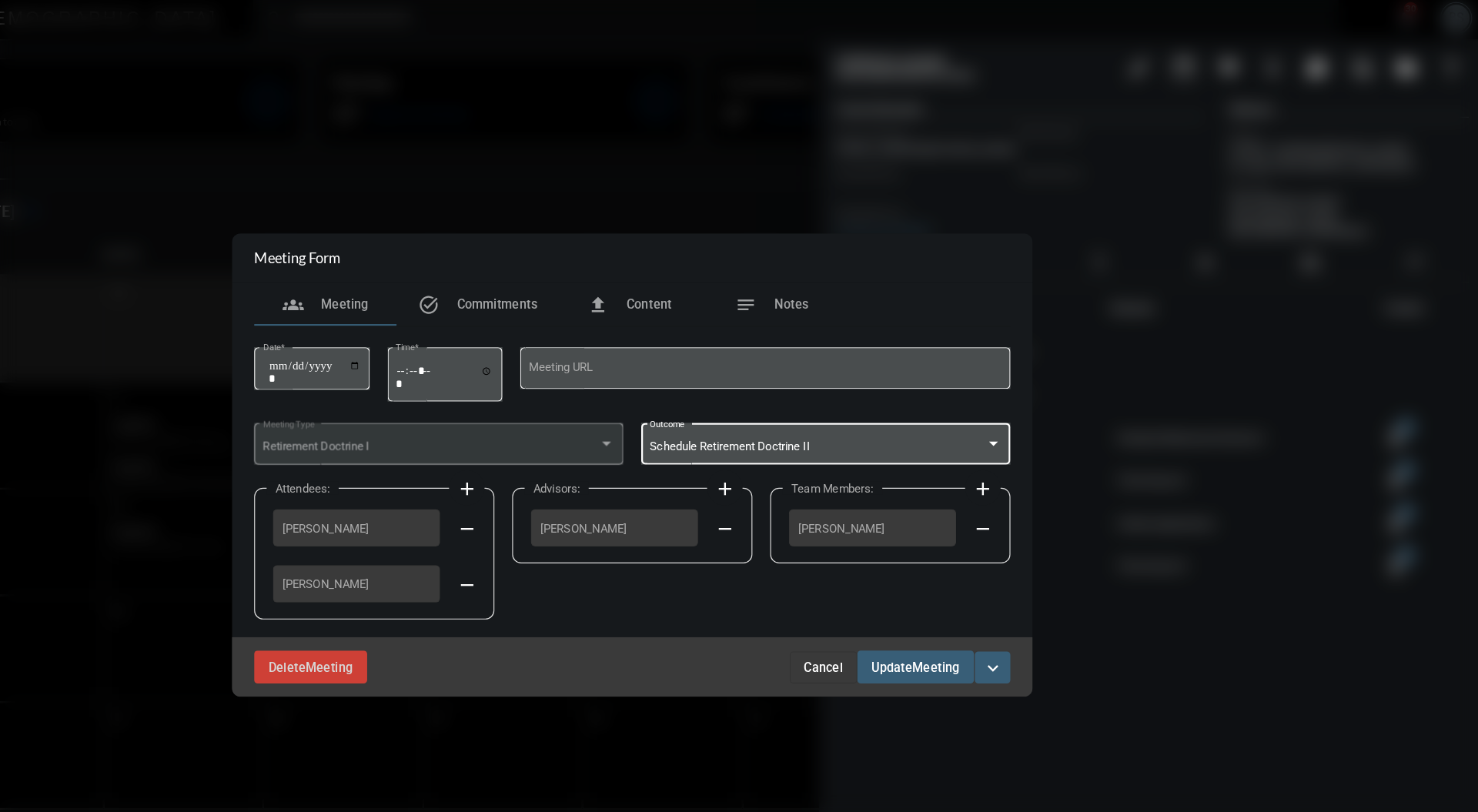
click at [984, 579] on span "Meeting" at bounding box center [1002, 580] width 40 height 12
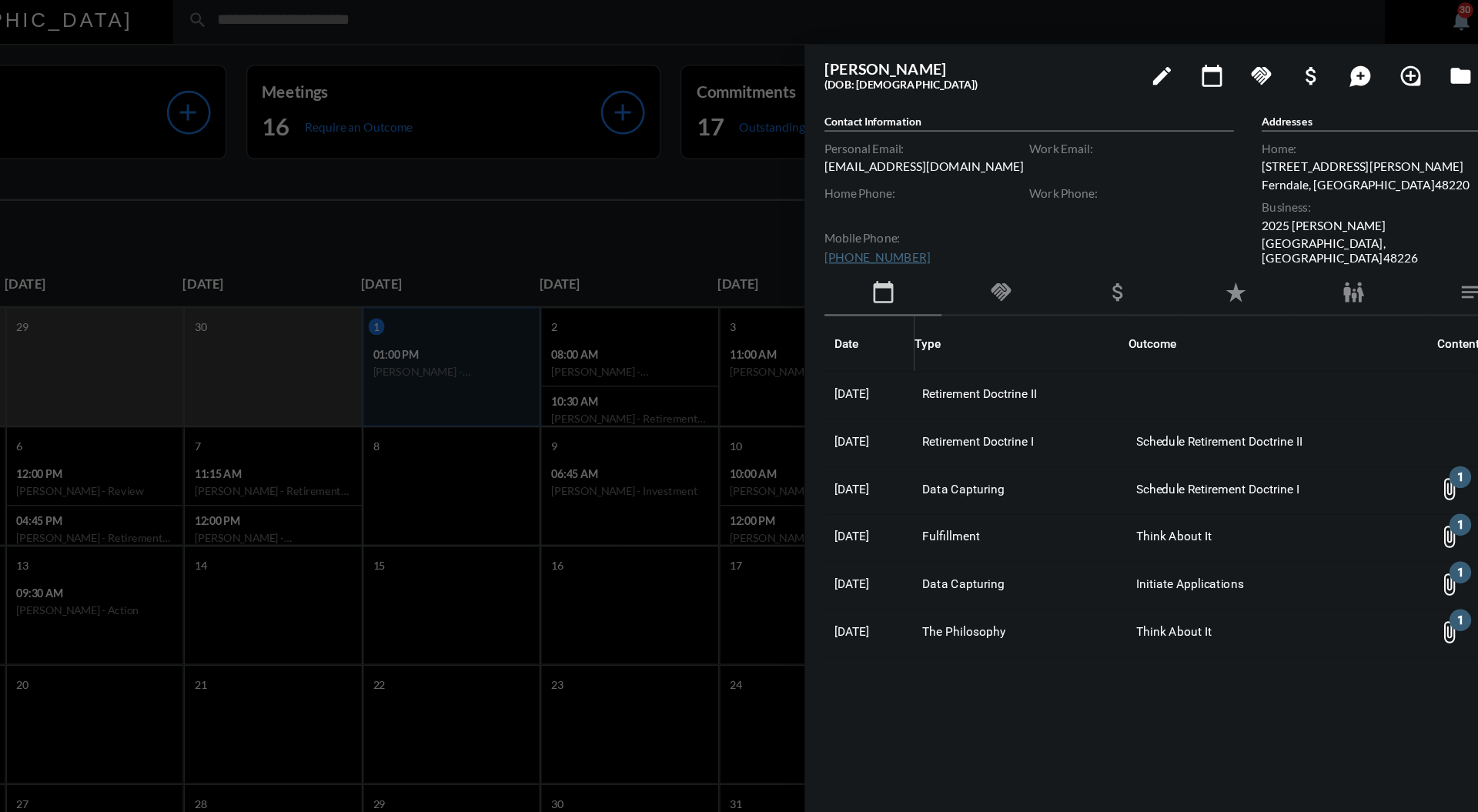
click at [739, 172] on div at bounding box center [739, 406] width 1478 height 812
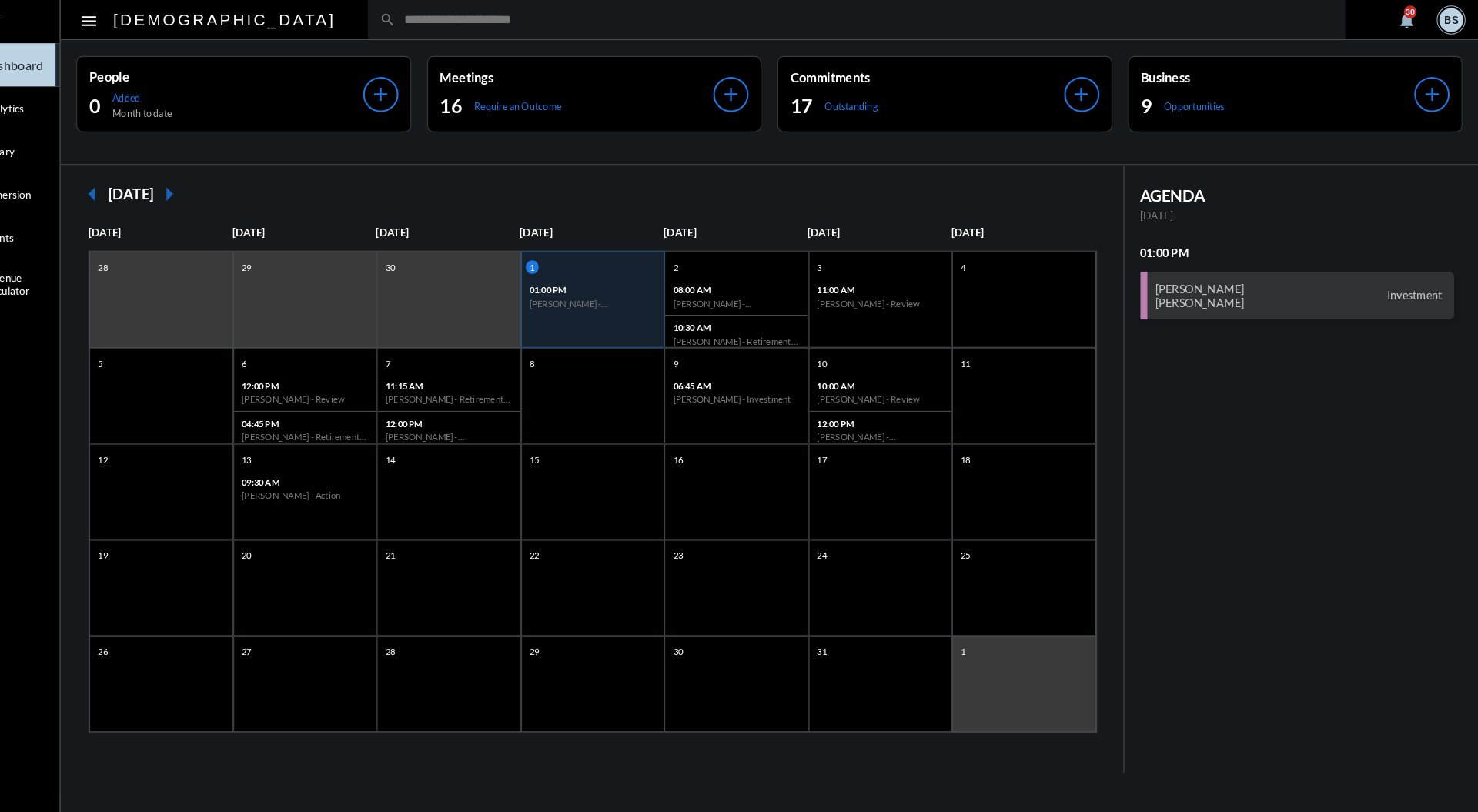
click at [640, 17] on input "text" at bounding box center [888, 18] width 900 height 13
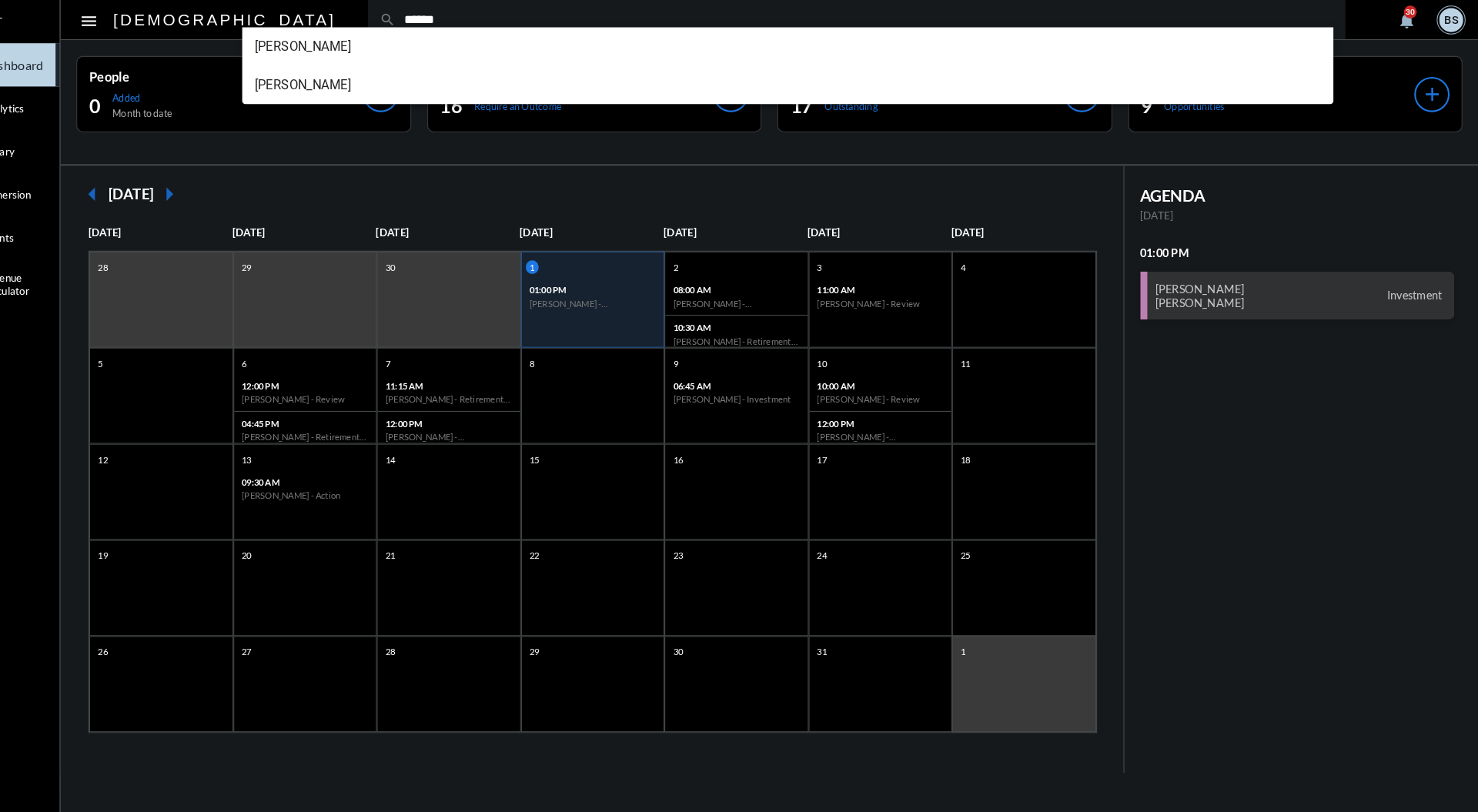
type input "******"
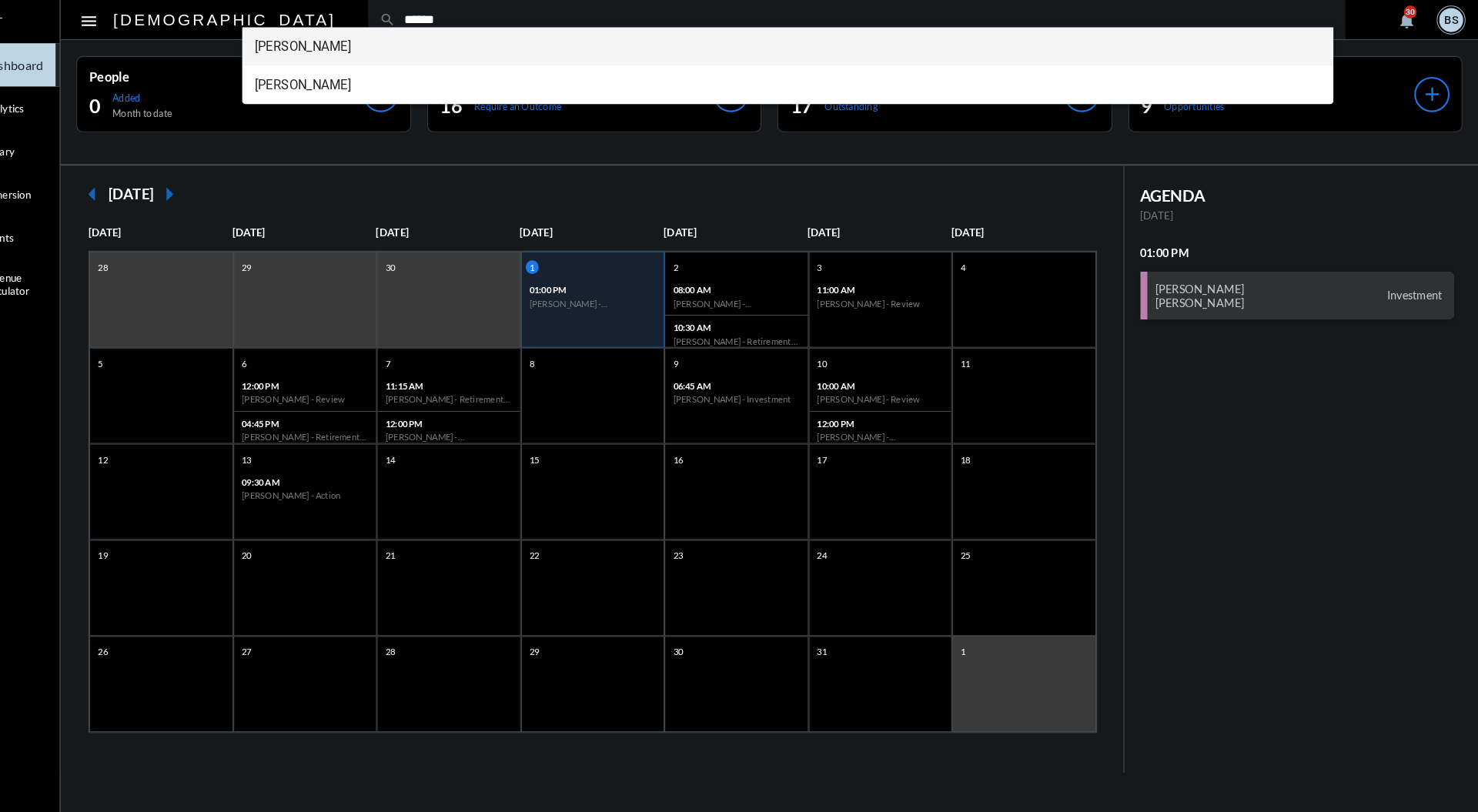
click at [413, 44] on span "[PERSON_NAME]" at bounding box center [815, 44] width 1025 height 37
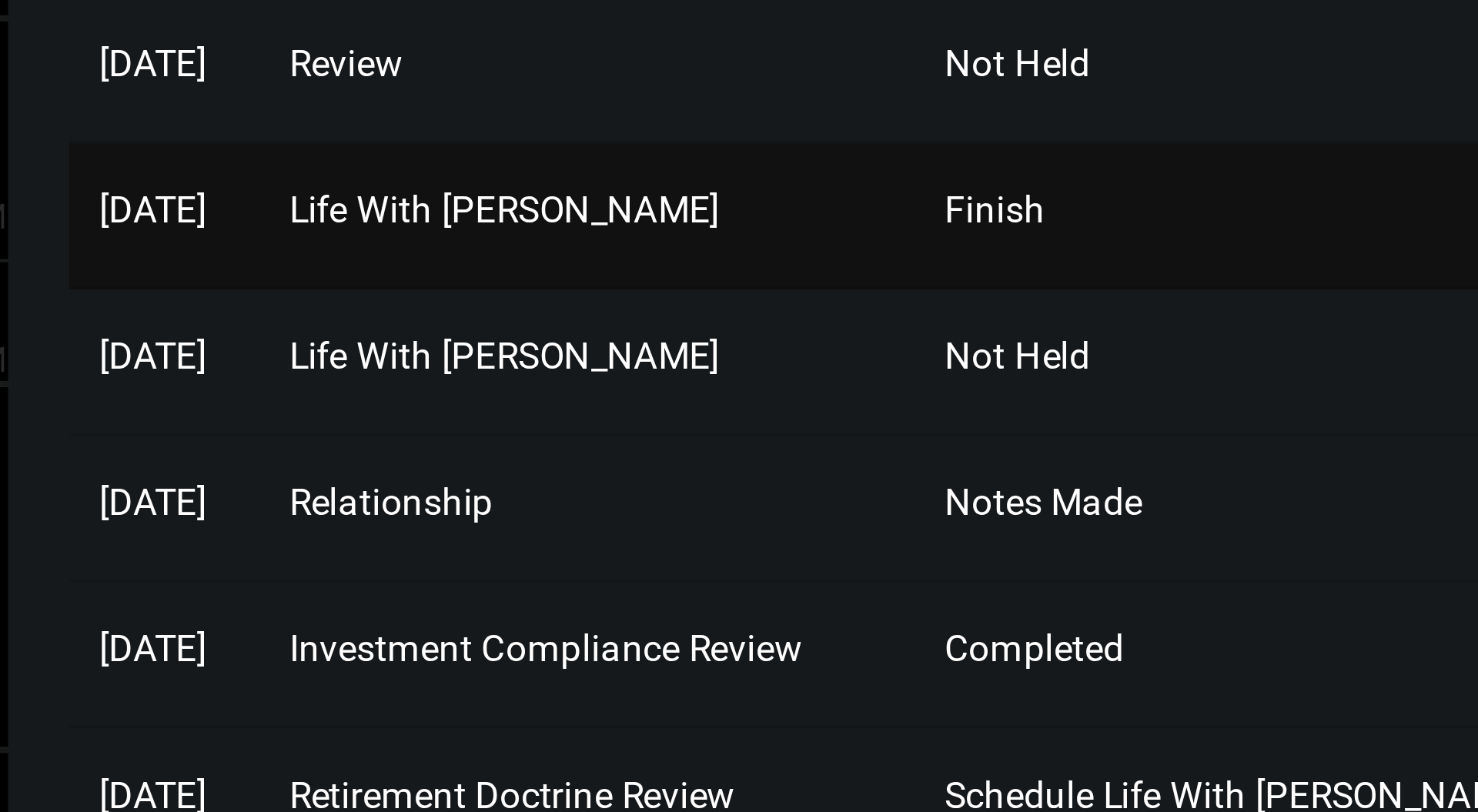
click at [1047, 379] on span "Life With [PERSON_NAME]" at bounding box center [1025, 383] width 109 height 11
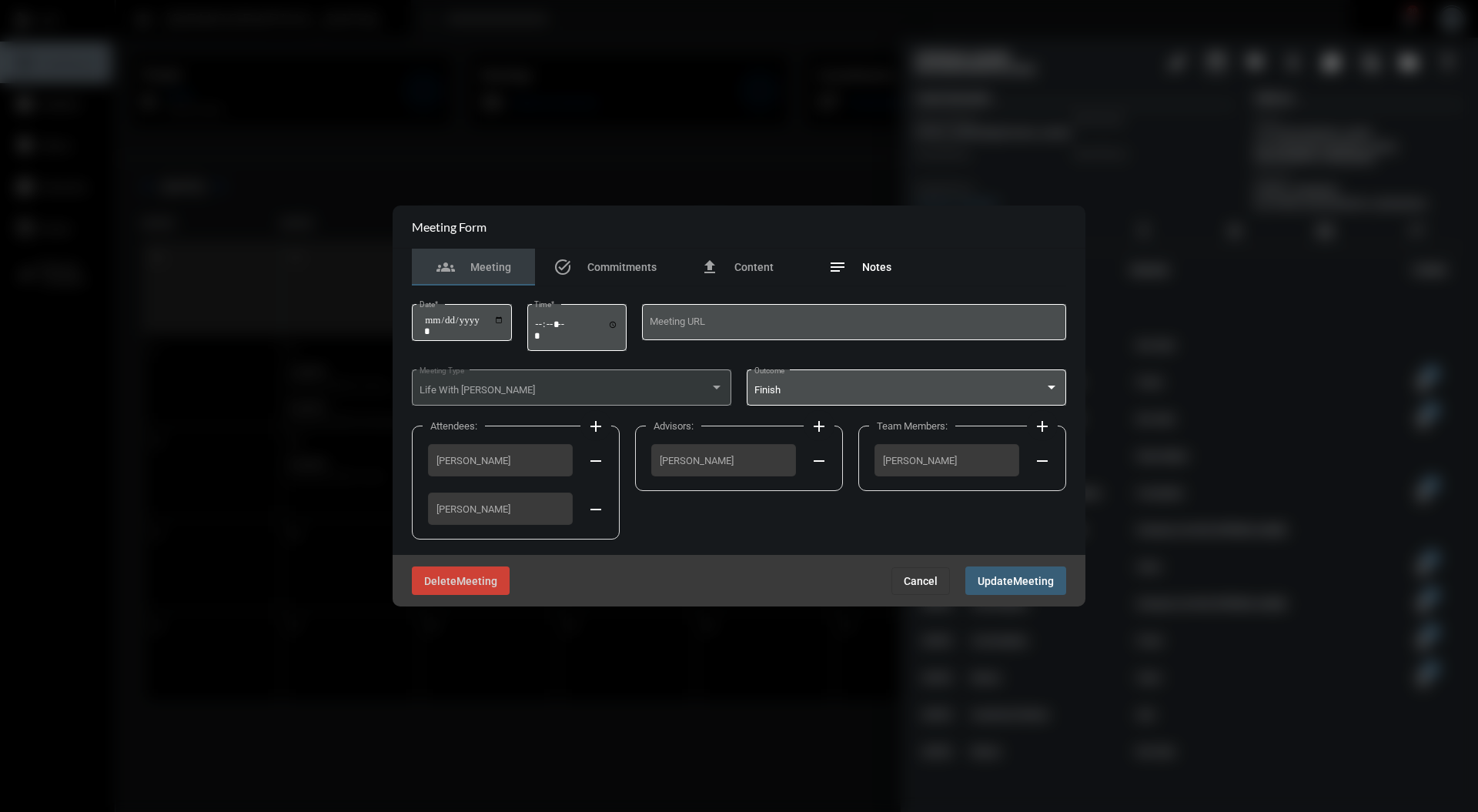
click at [877, 267] on span "Notes" at bounding box center [876, 267] width 29 height 12
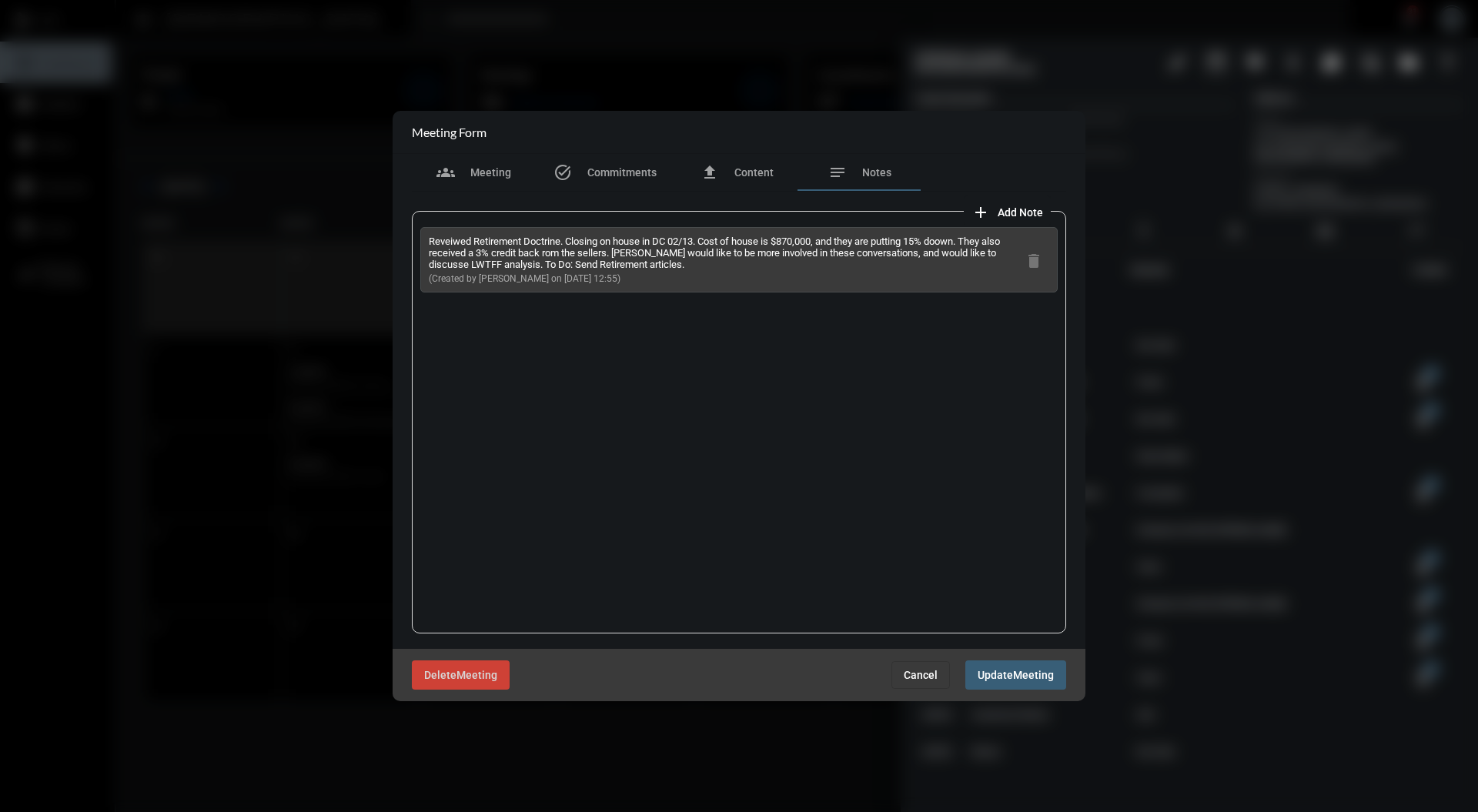
click at [1028, 687] on button "Update Meeting" at bounding box center [1016, 674] width 101 height 29
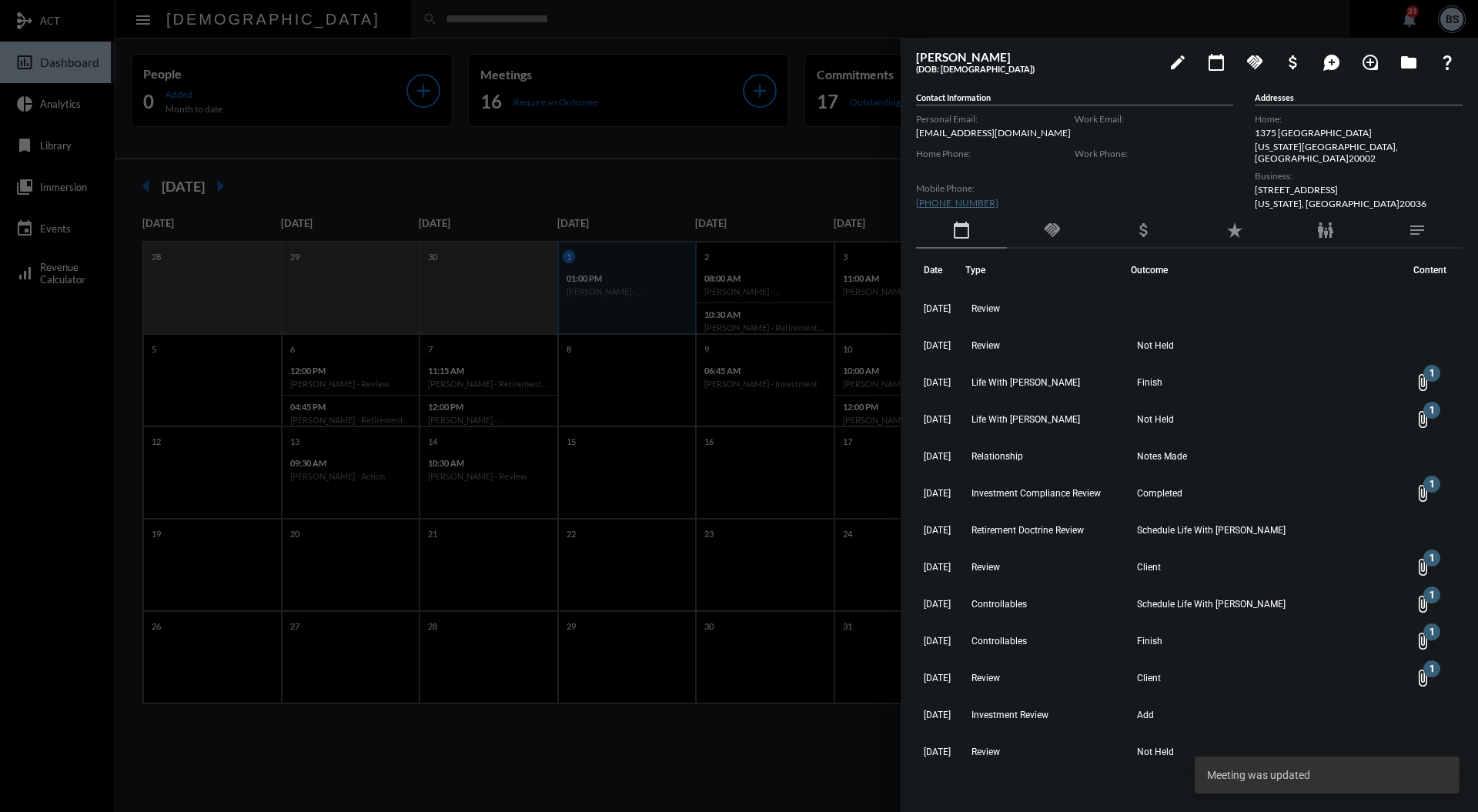
click at [685, 205] on div at bounding box center [739, 406] width 1478 height 812
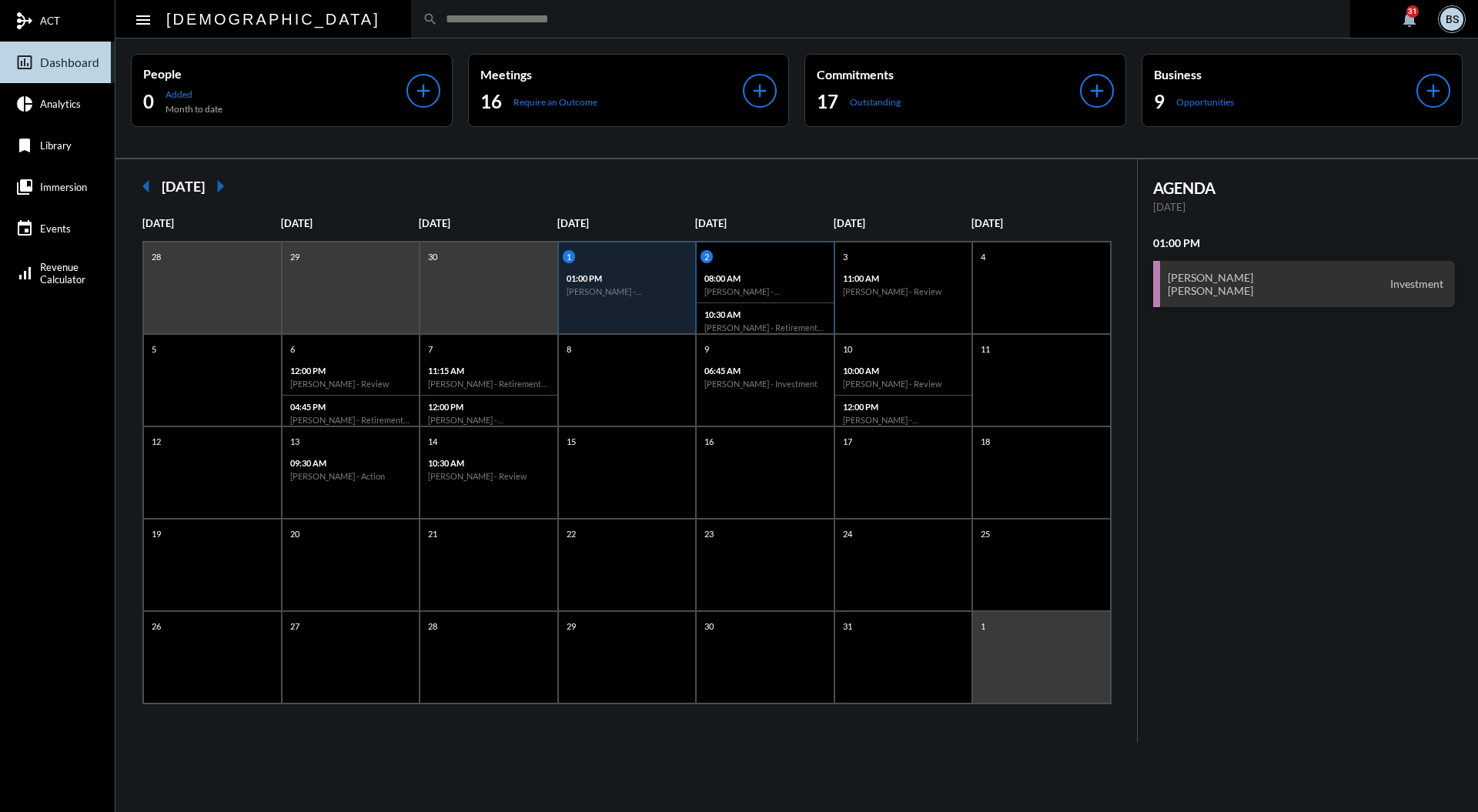
click at [751, 279] on p "08:00 AM" at bounding box center [765, 278] width 121 height 10
